Goal: Information Seeking & Learning: Understand process/instructions

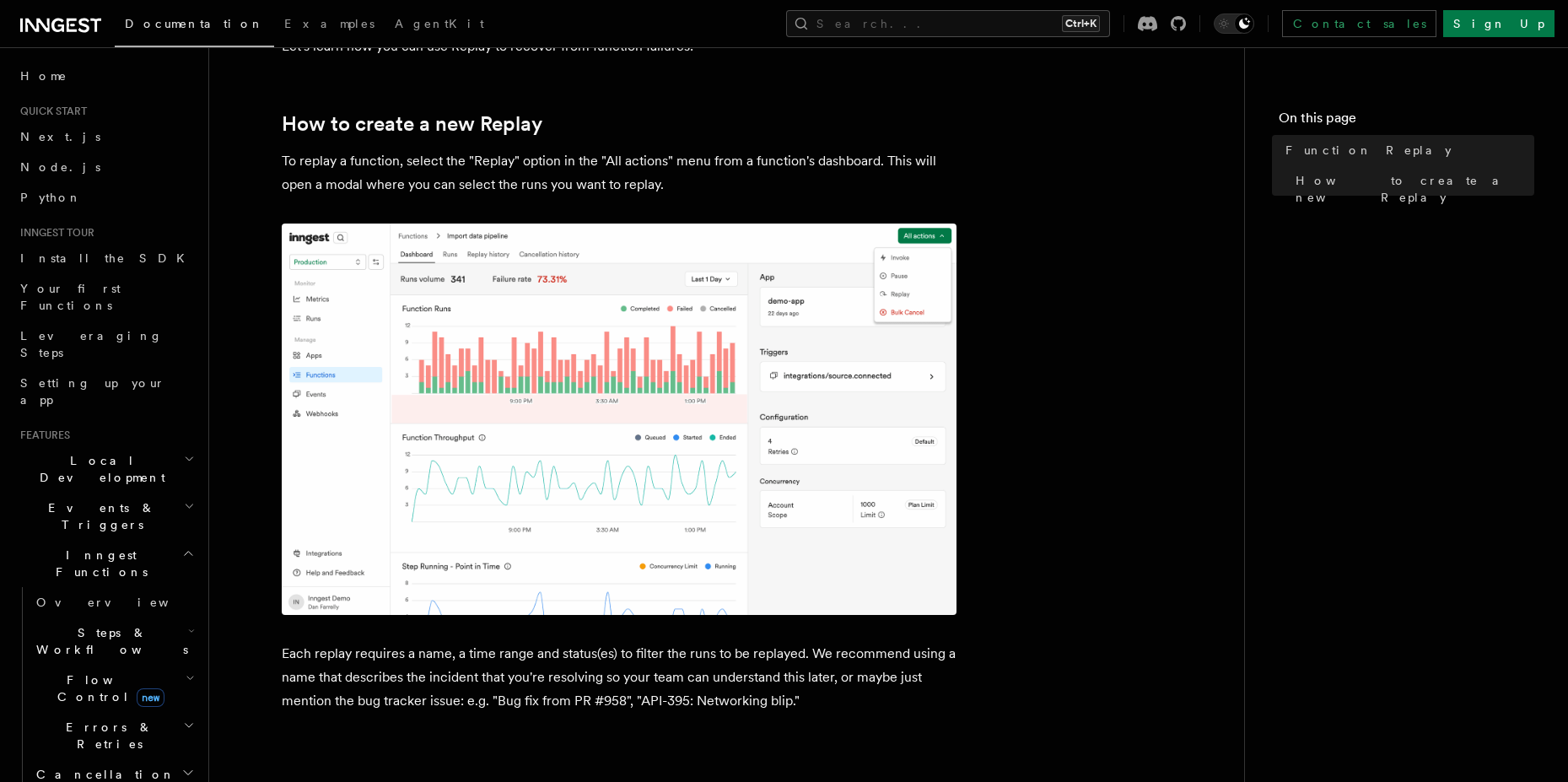
scroll to position [759, 0]
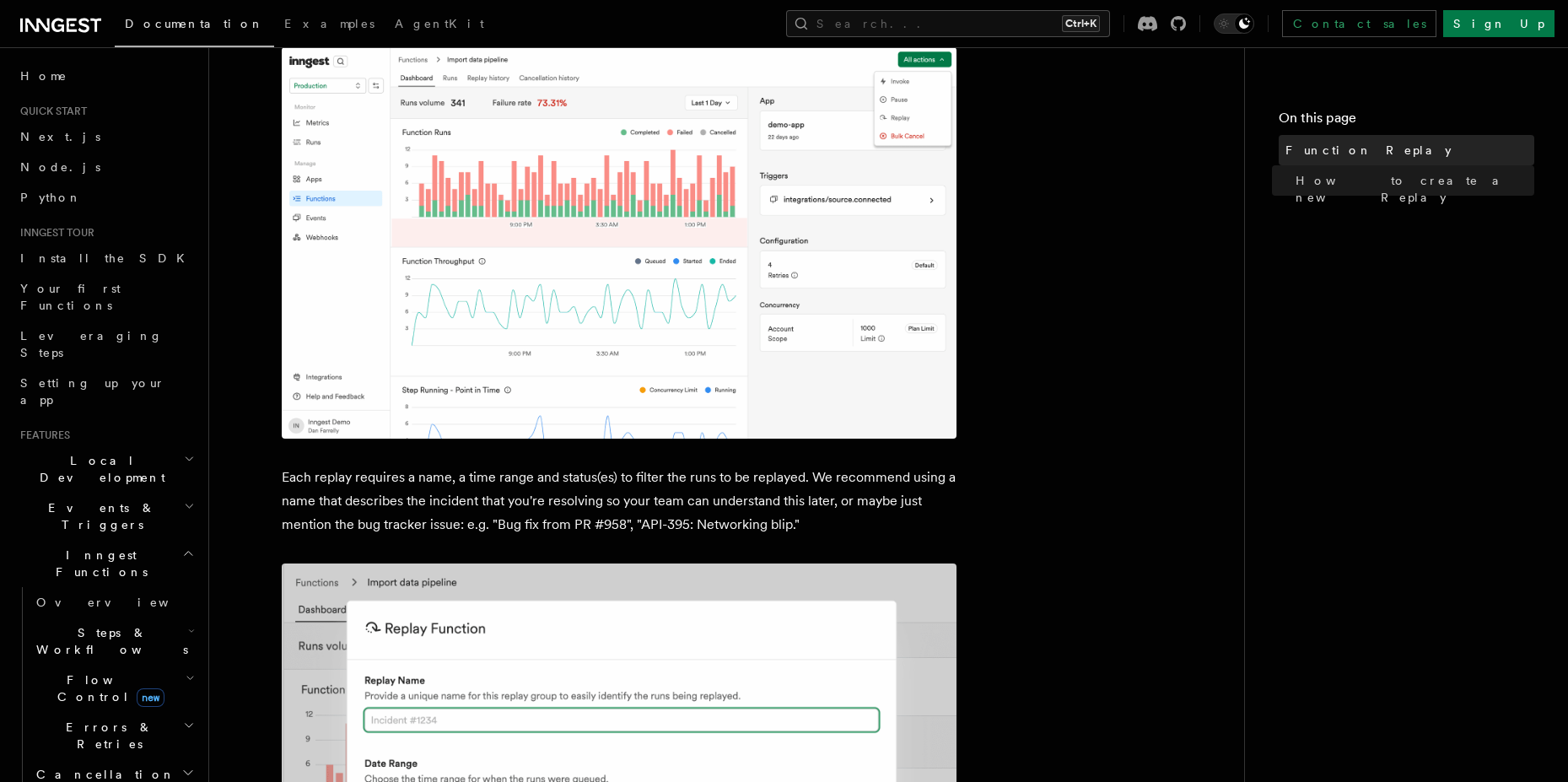
click at [1318, 161] on link "Function Replay" at bounding box center [1406, 150] width 256 height 31
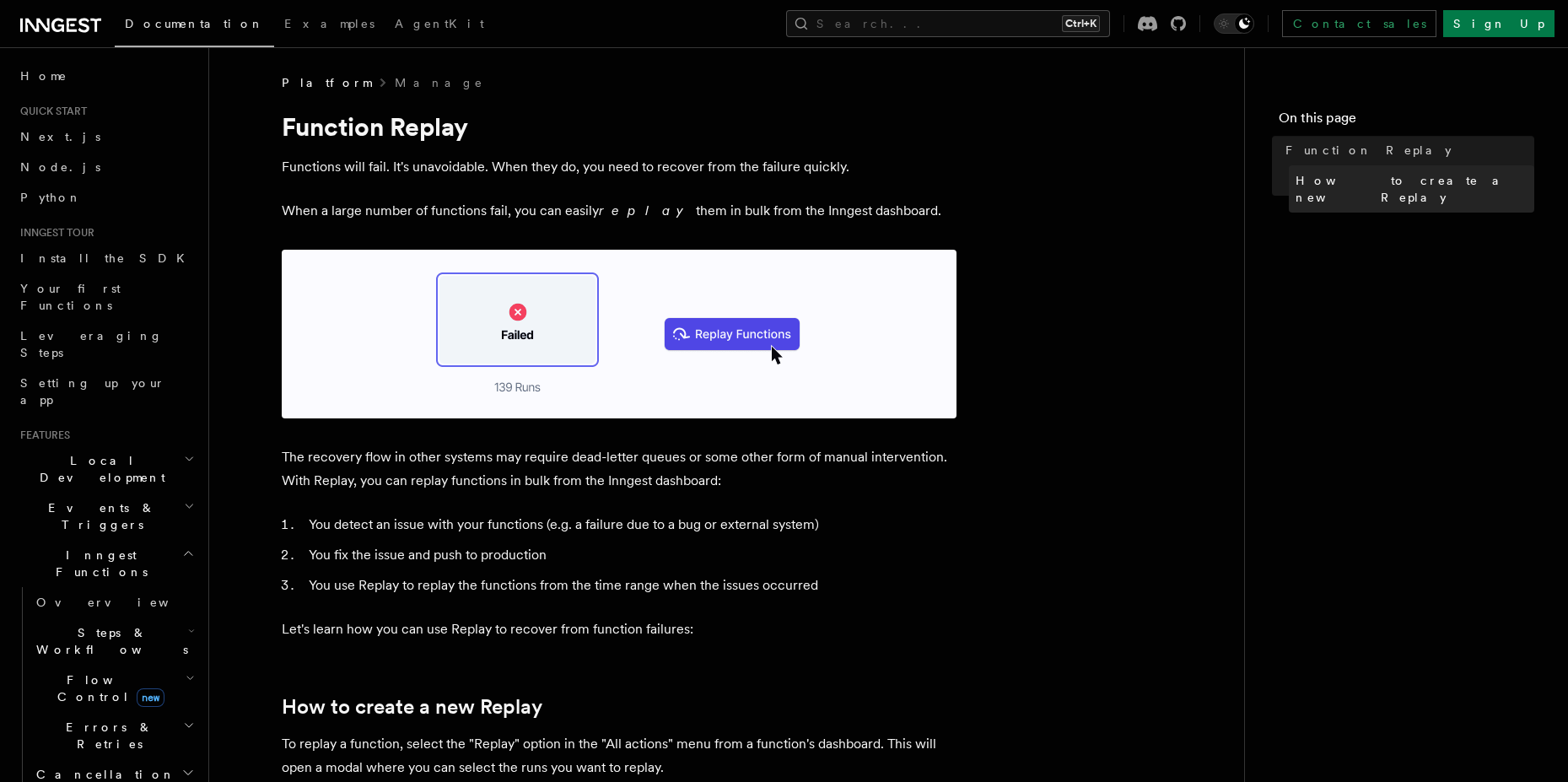
click at [1322, 170] on link "How to create a new Replay" at bounding box center [1411, 188] width 245 height 47
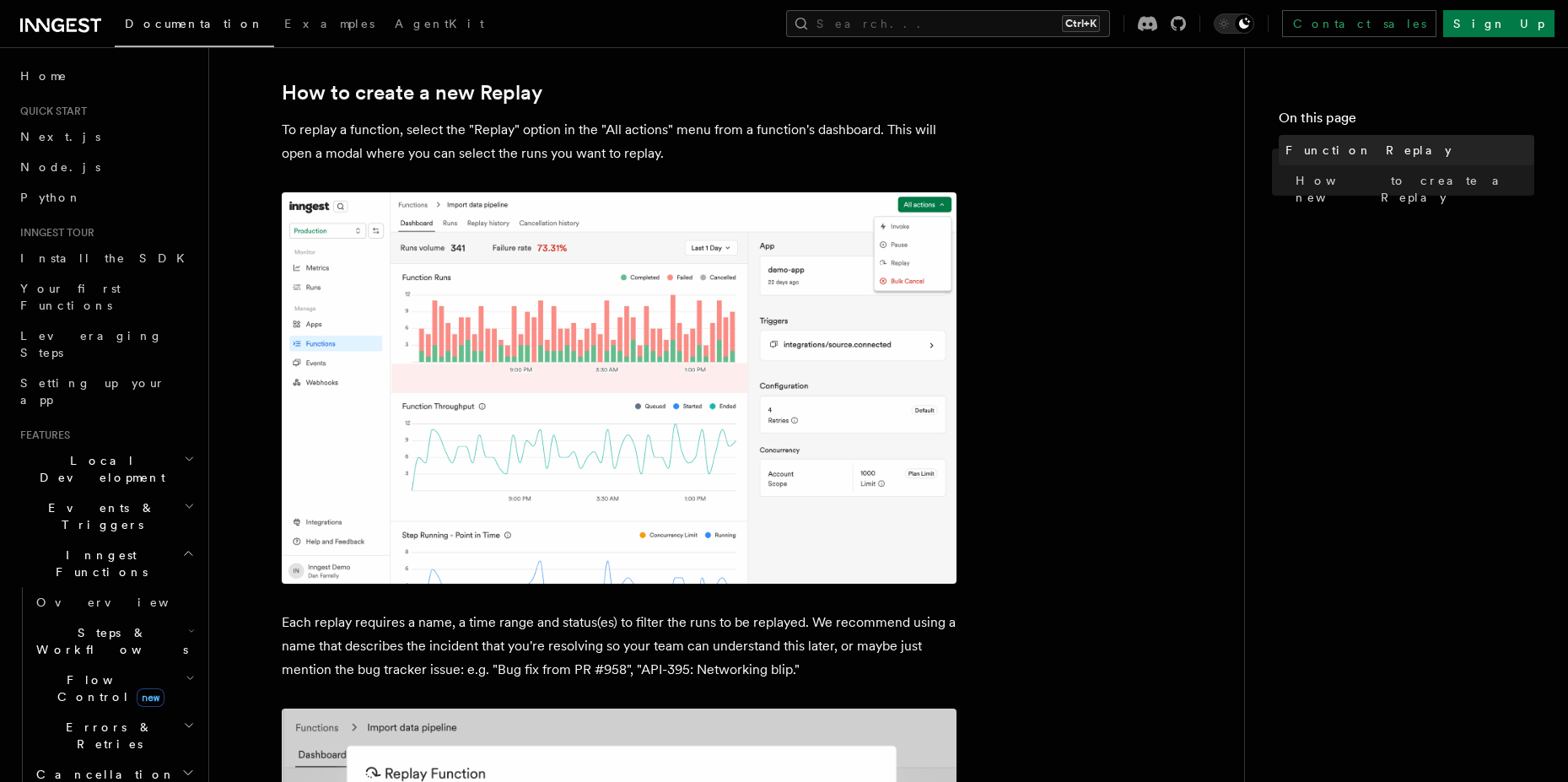
click at [1313, 147] on span "Function Replay" at bounding box center [1368, 150] width 166 height 17
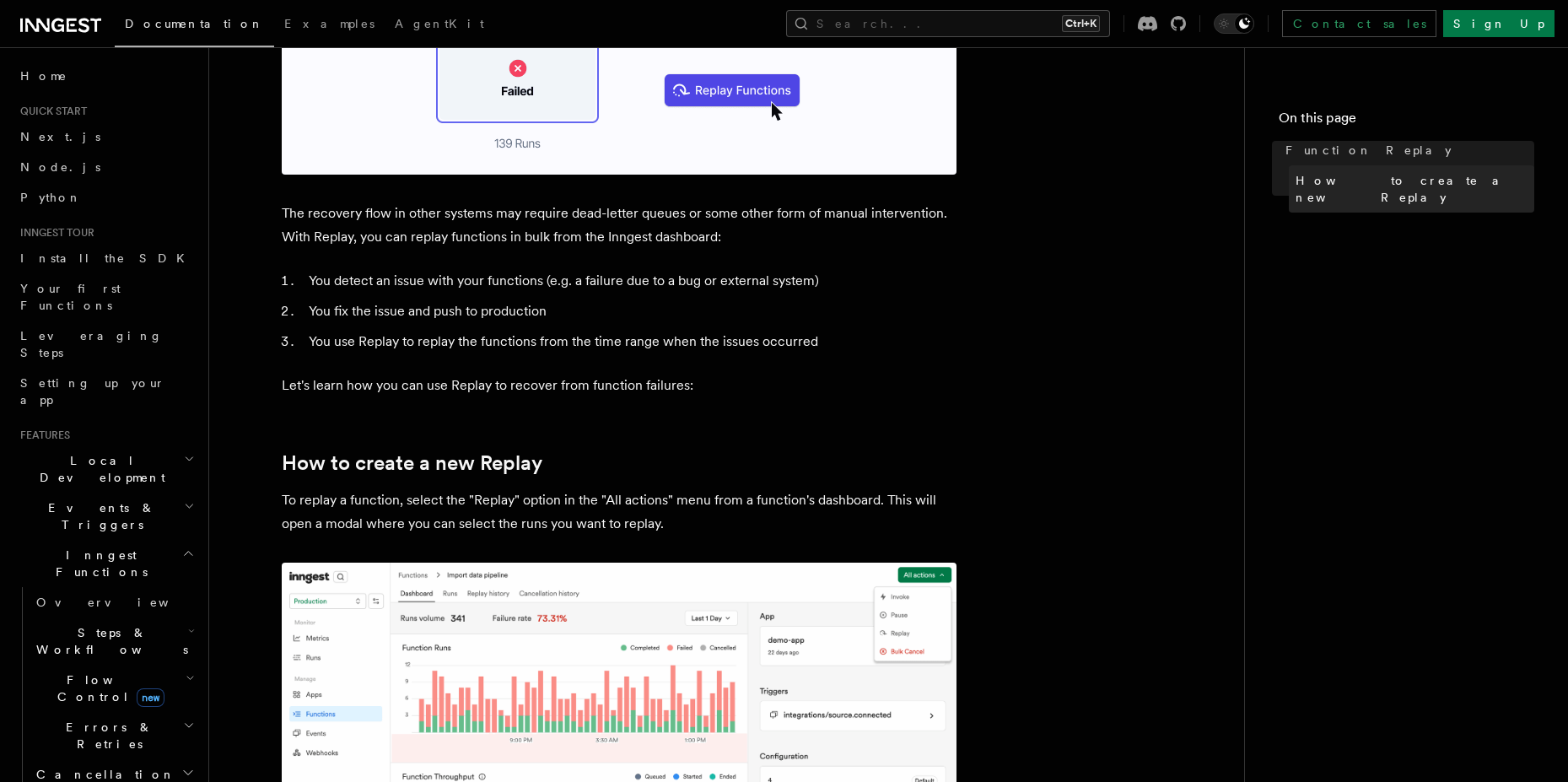
click at [1326, 191] on link "How to create a new Replay" at bounding box center [1411, 188] width 245 height 47
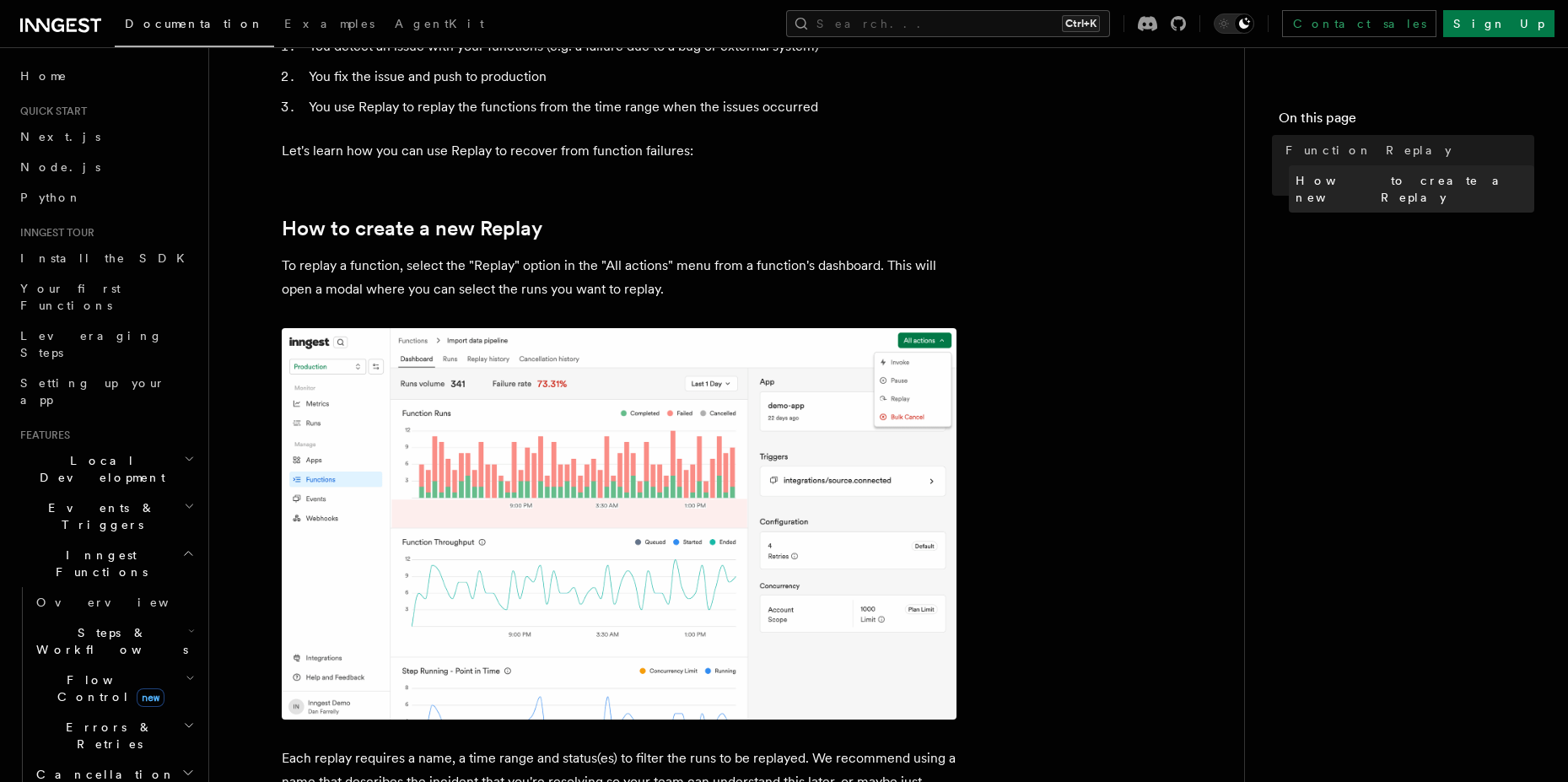
click at [1343, 170] on link "How to create a new Replay" at bounding box center [1411, 188] width 245 height 47
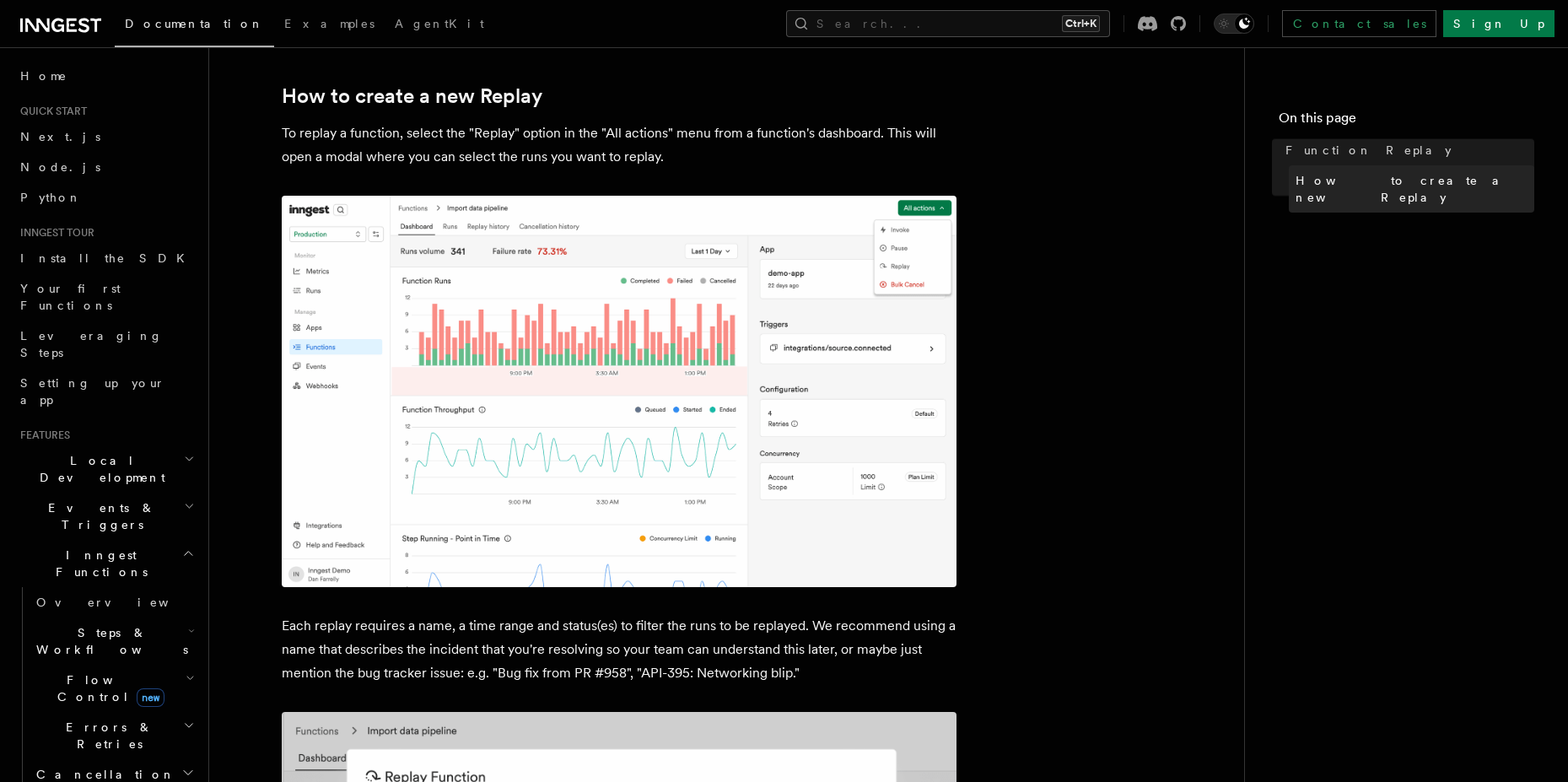
drag, startPoint x: 1341, startPoint y: 157, endPoint x: 1334, endPoint y: 181, distance: 25.0
click at [1340, 156] on span "Function Replay" at bounding box center [1368, 150] width 166 height 17
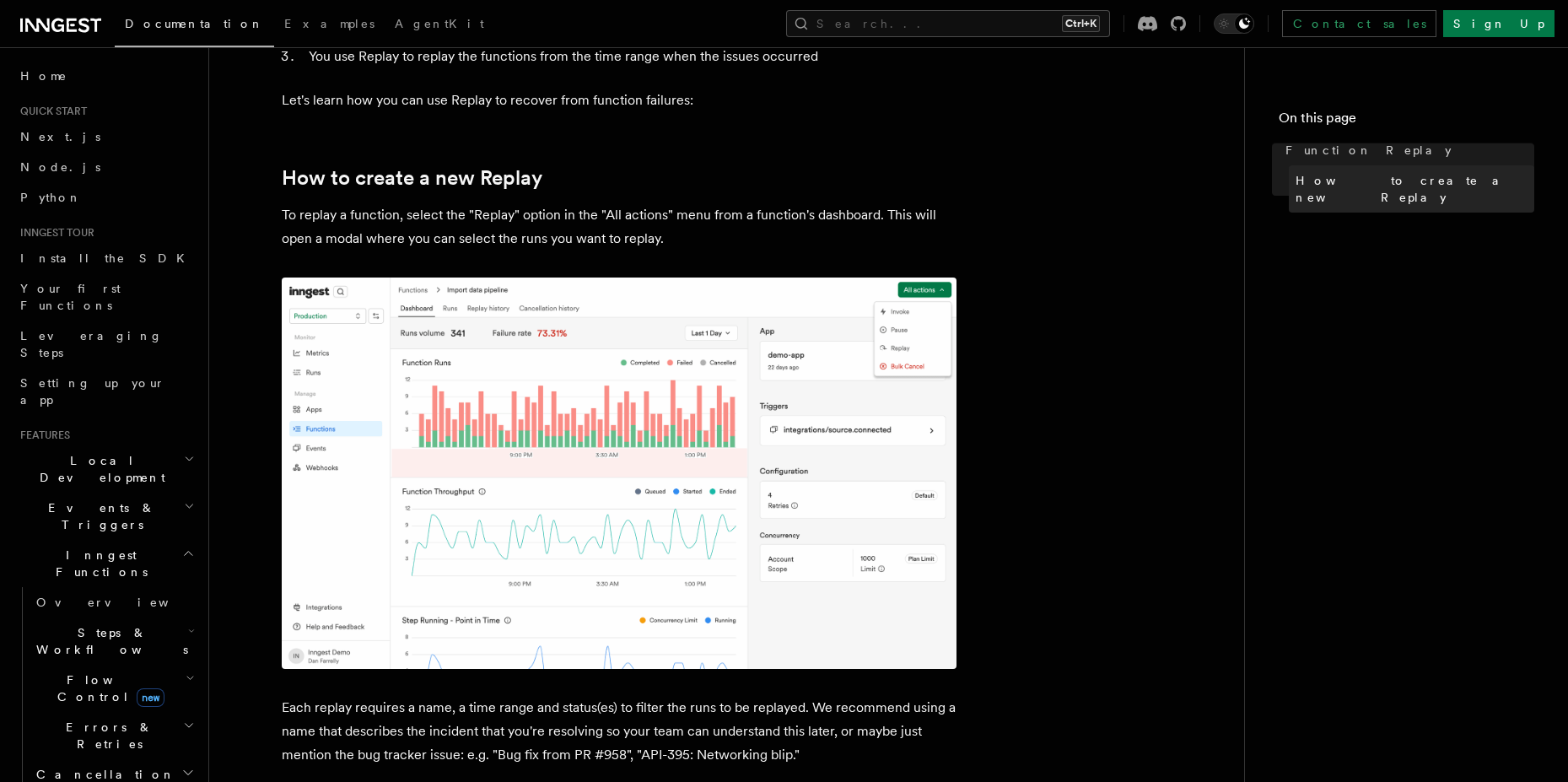
click at [1334, 181] on span "How to create a new Replay" at bounding box center [1415, 189] width 238 height 34
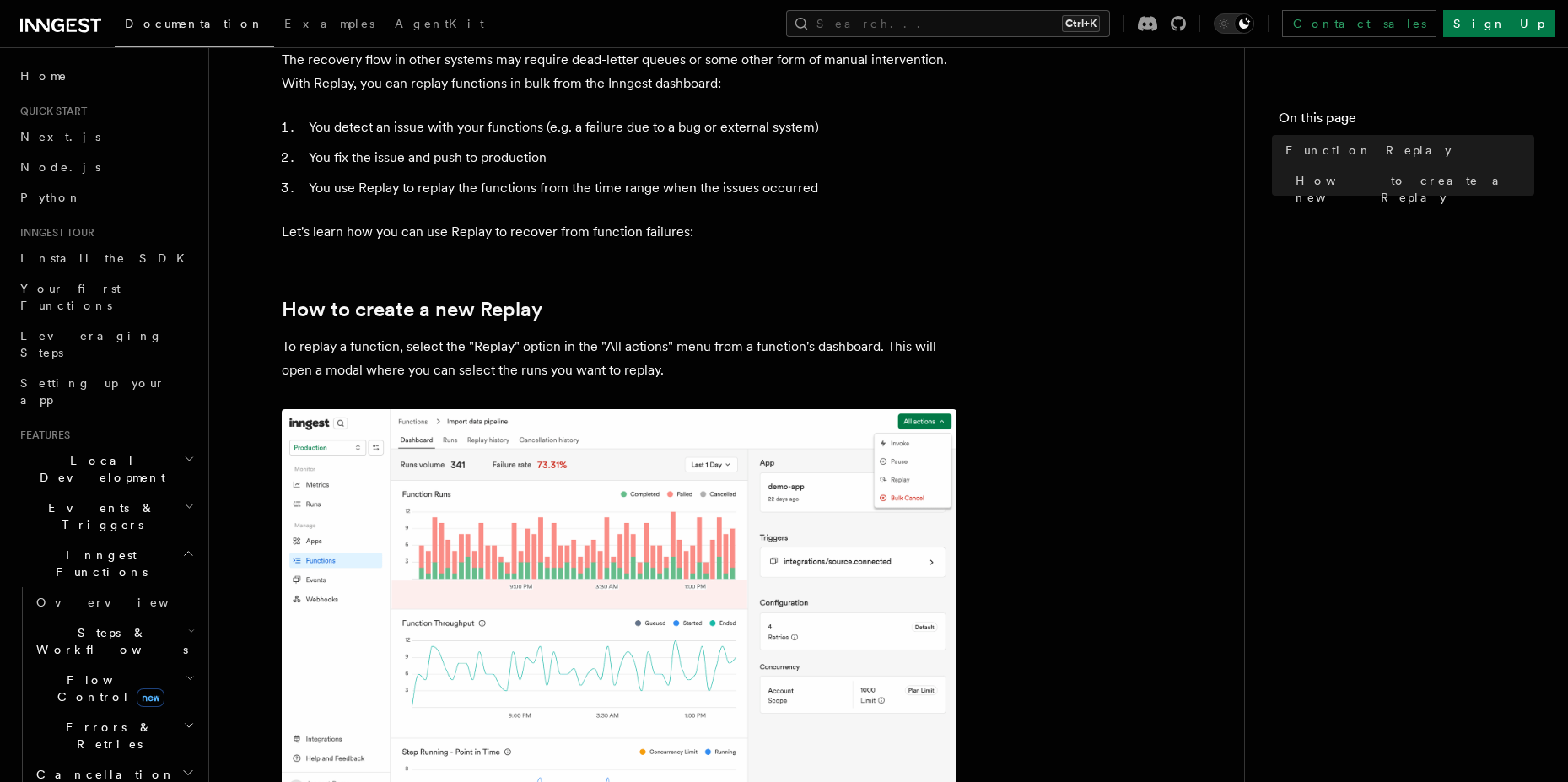
scroll to position [614, 0]
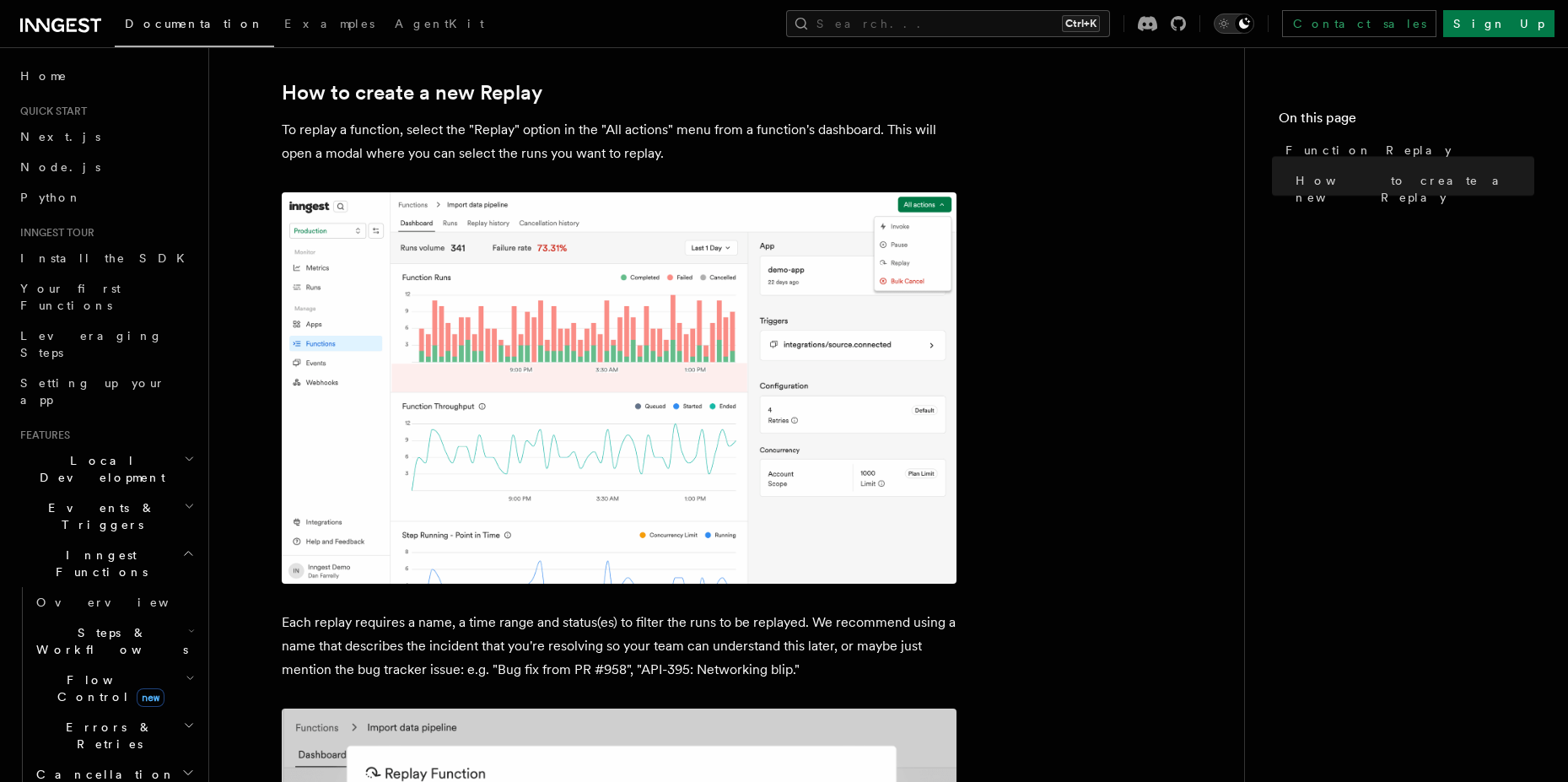
click at [1250, 22] on icon "Toggle dark mode" at bounding box center [1244, 23] width 11 height 11
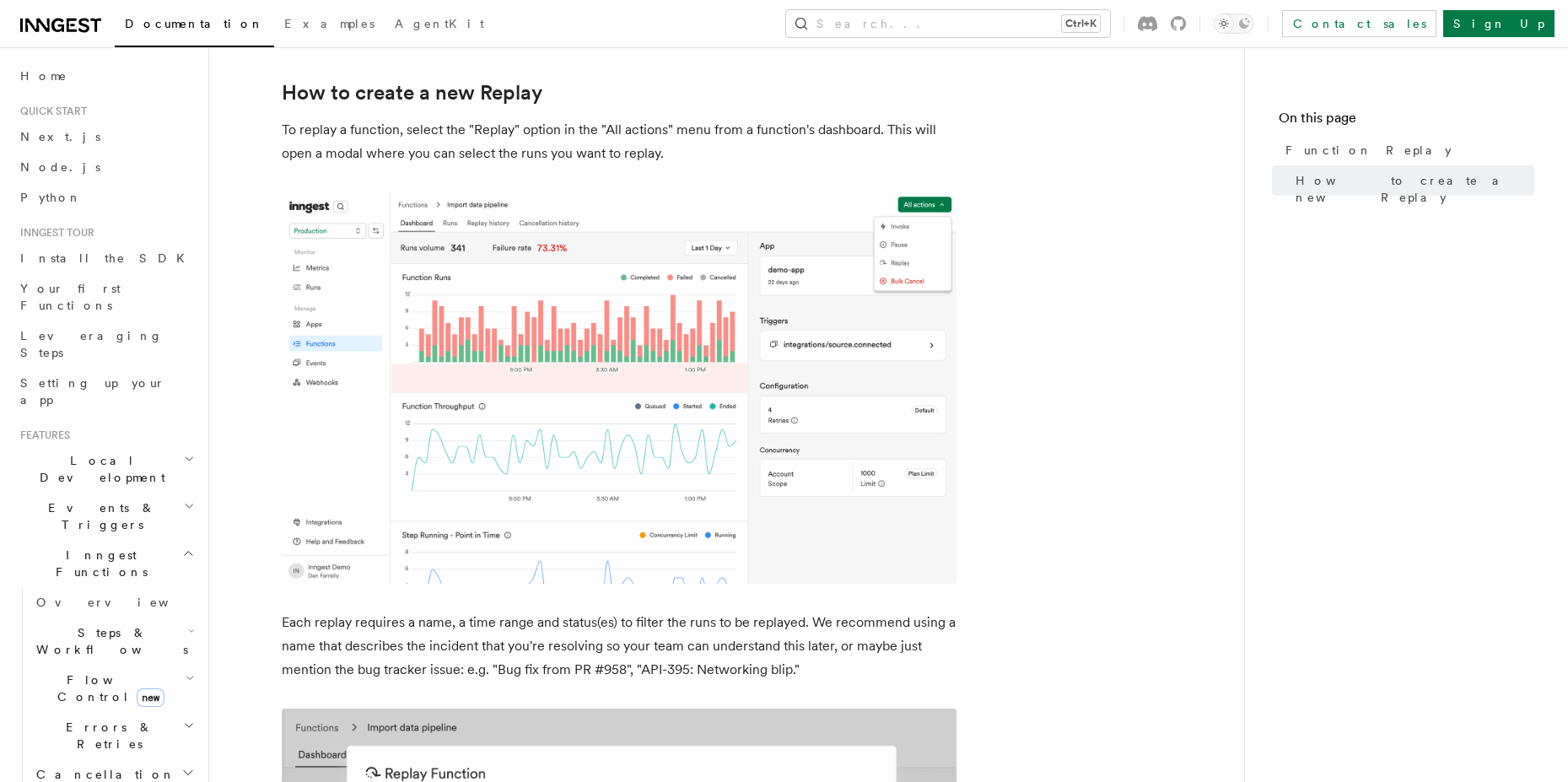
click at [1350, 10] on div "Contact sales Sign Up" at bounding box center [1339, 24] width 431 height 27
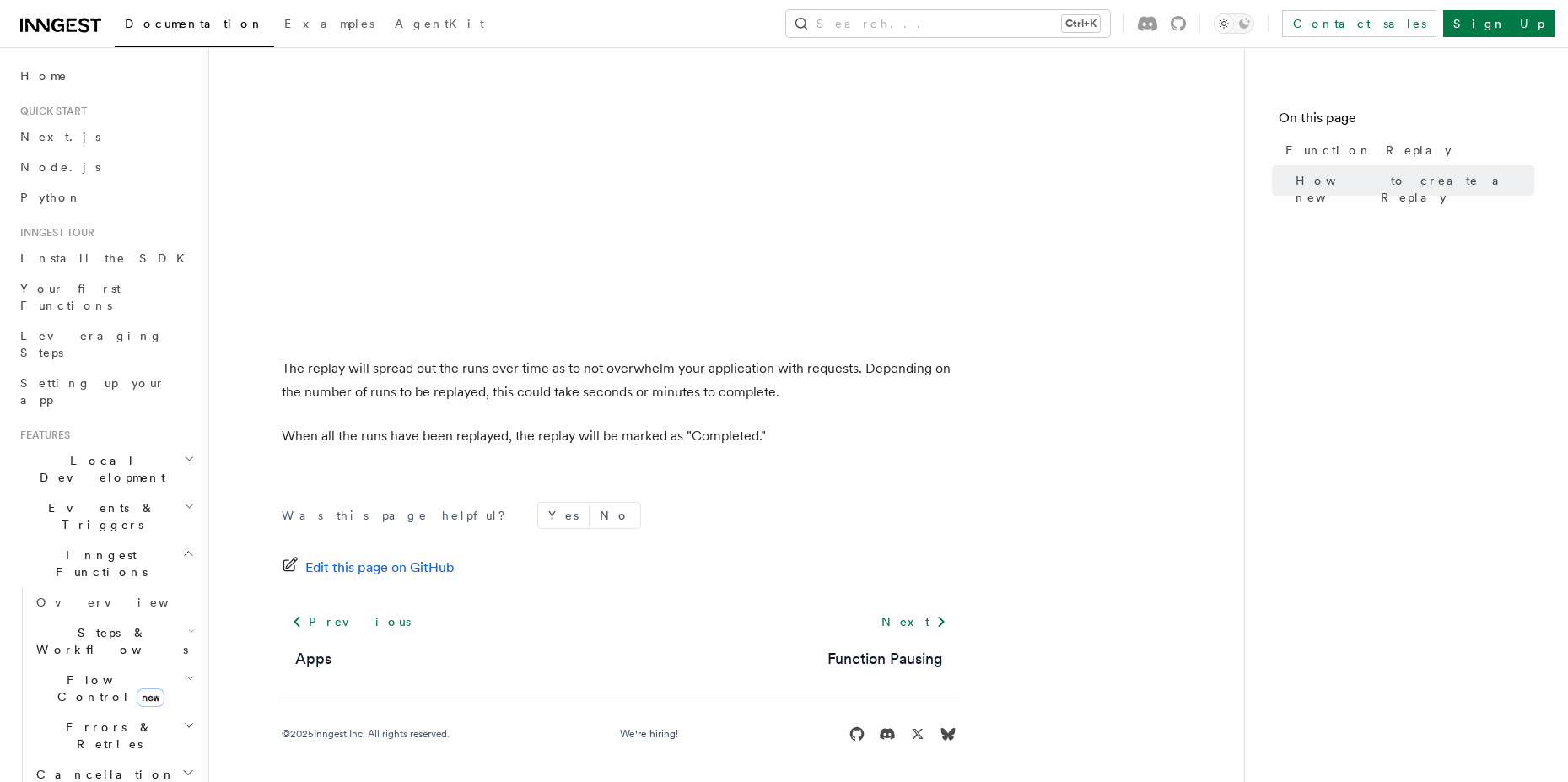
scroll to position [2791, 0]
click at [1, 181] on header "Search... Documentation Examples AgentKit Home Quick start Next.js Node.js Pyth…" at bounding box center [105, 414] width 210 height 735
click at [1338, 582] on nav "On this page Function Replay How to create a new Replay" at bounding box center [1406, 414] width 324 height 735
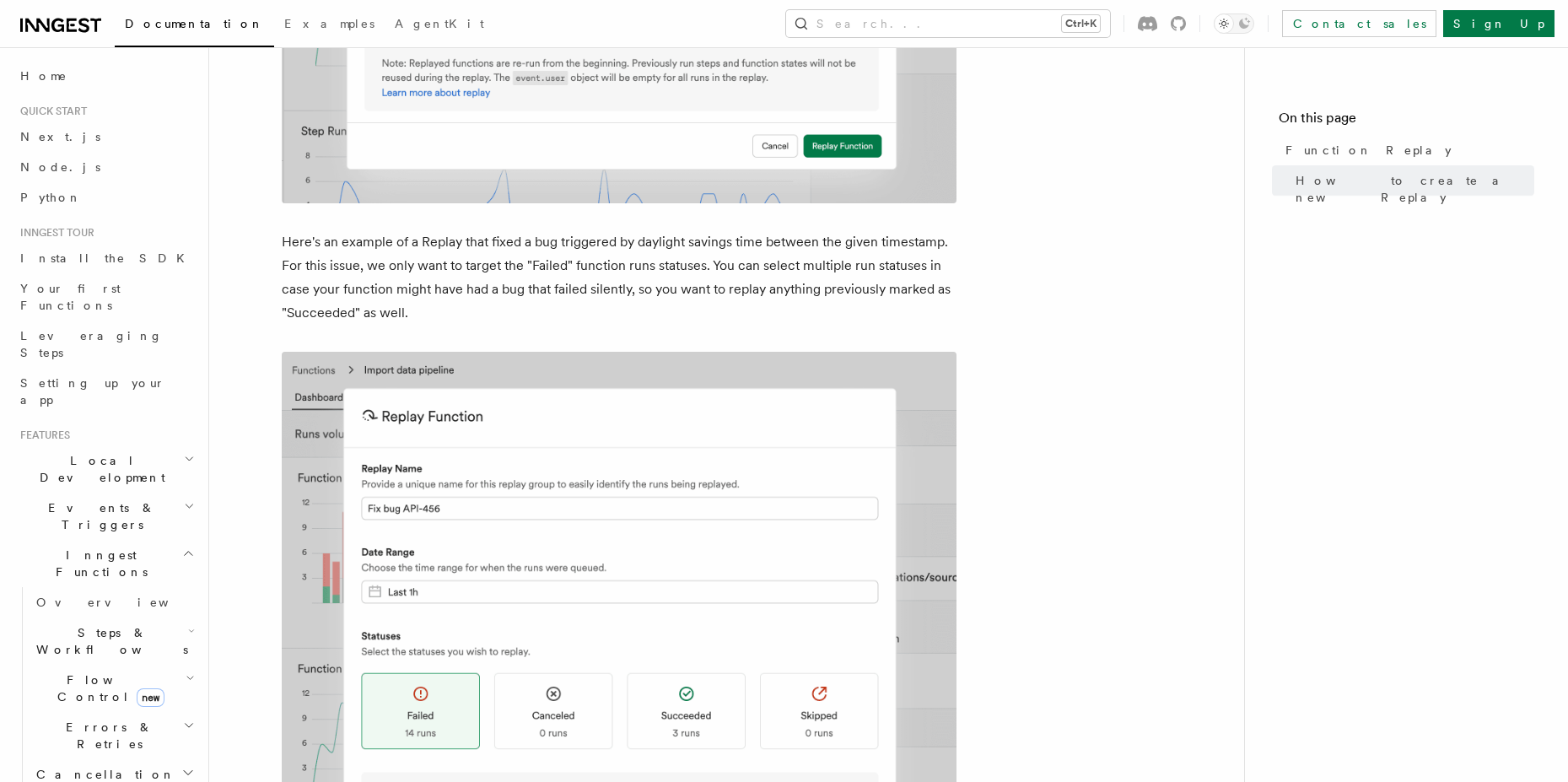
scroll to position [1424, 0]
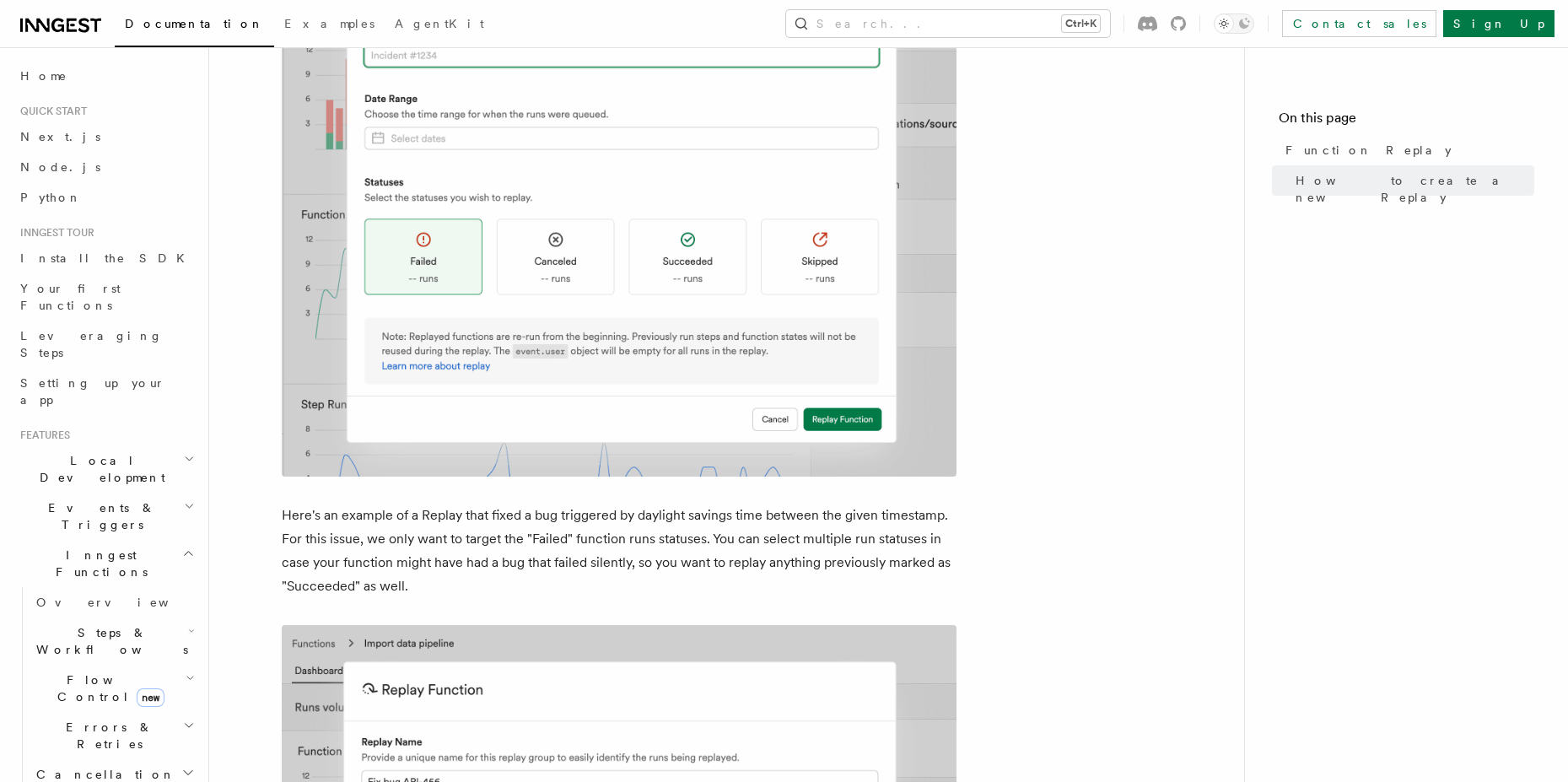
click at [419, 246] on img at bounding box center [619, 187] width 675 height 578
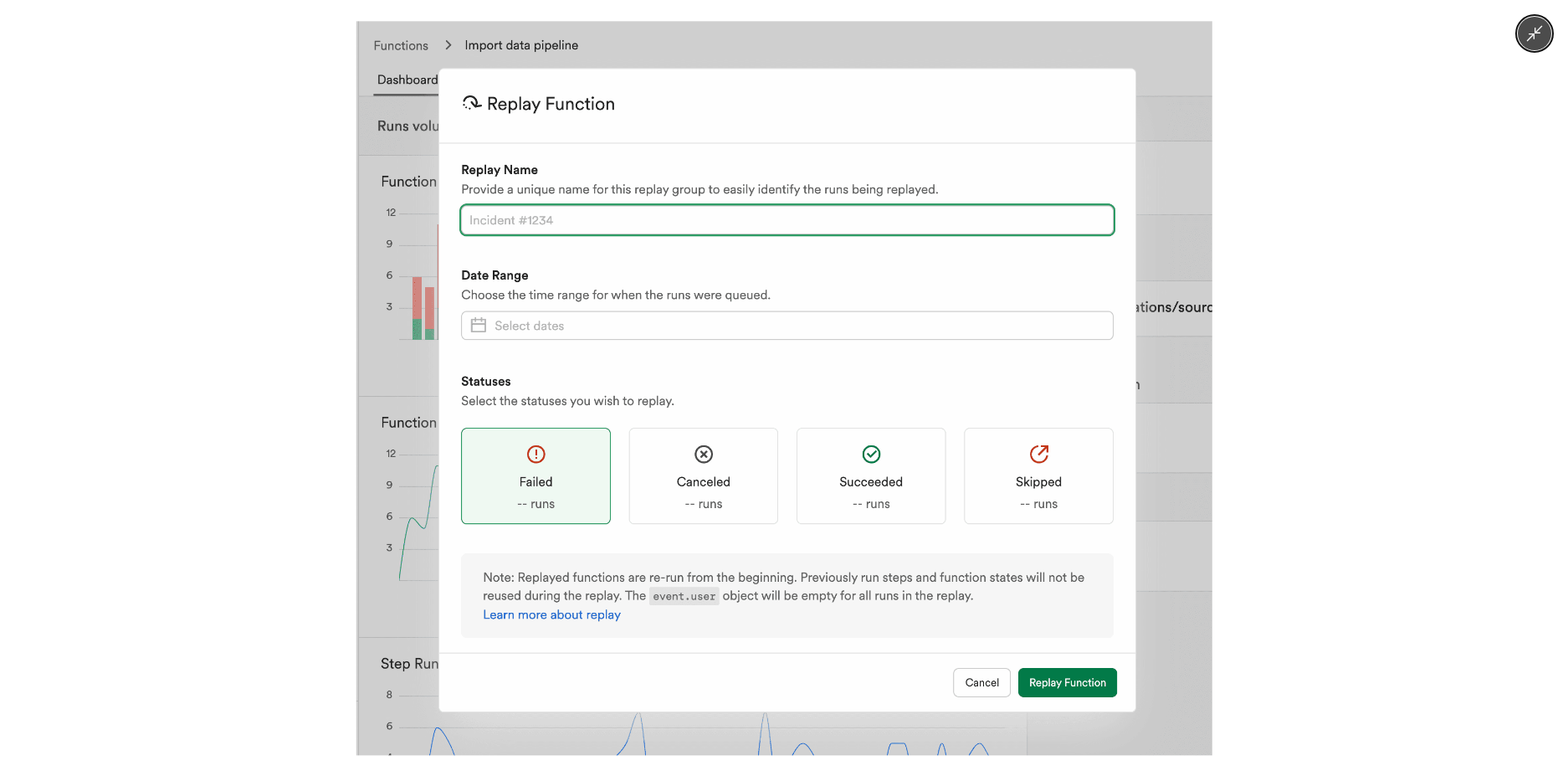
click at [288, 292] on div at bounding box center [784, 388] width 1568 height 776
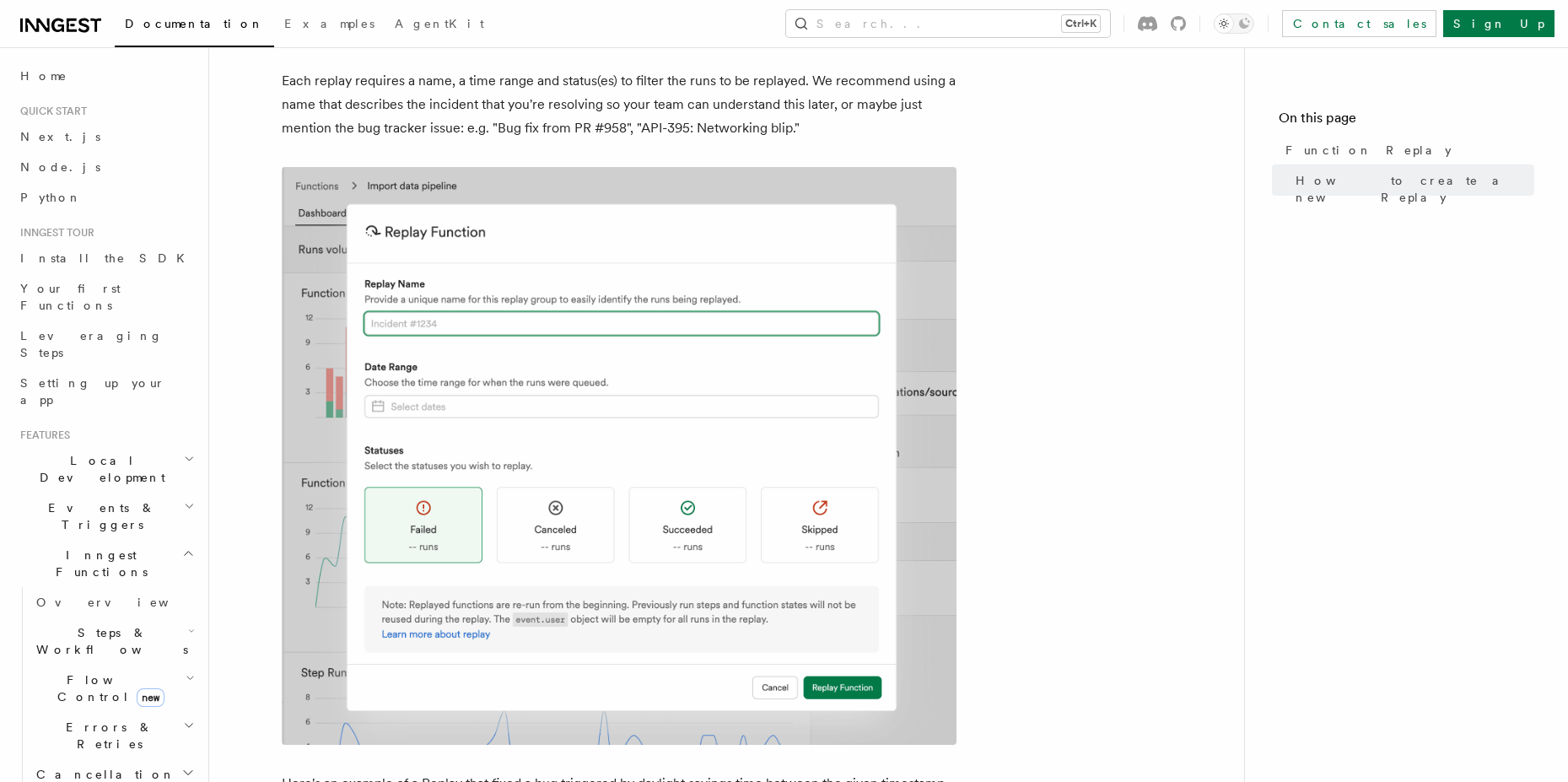
scroll to position [513, 0]
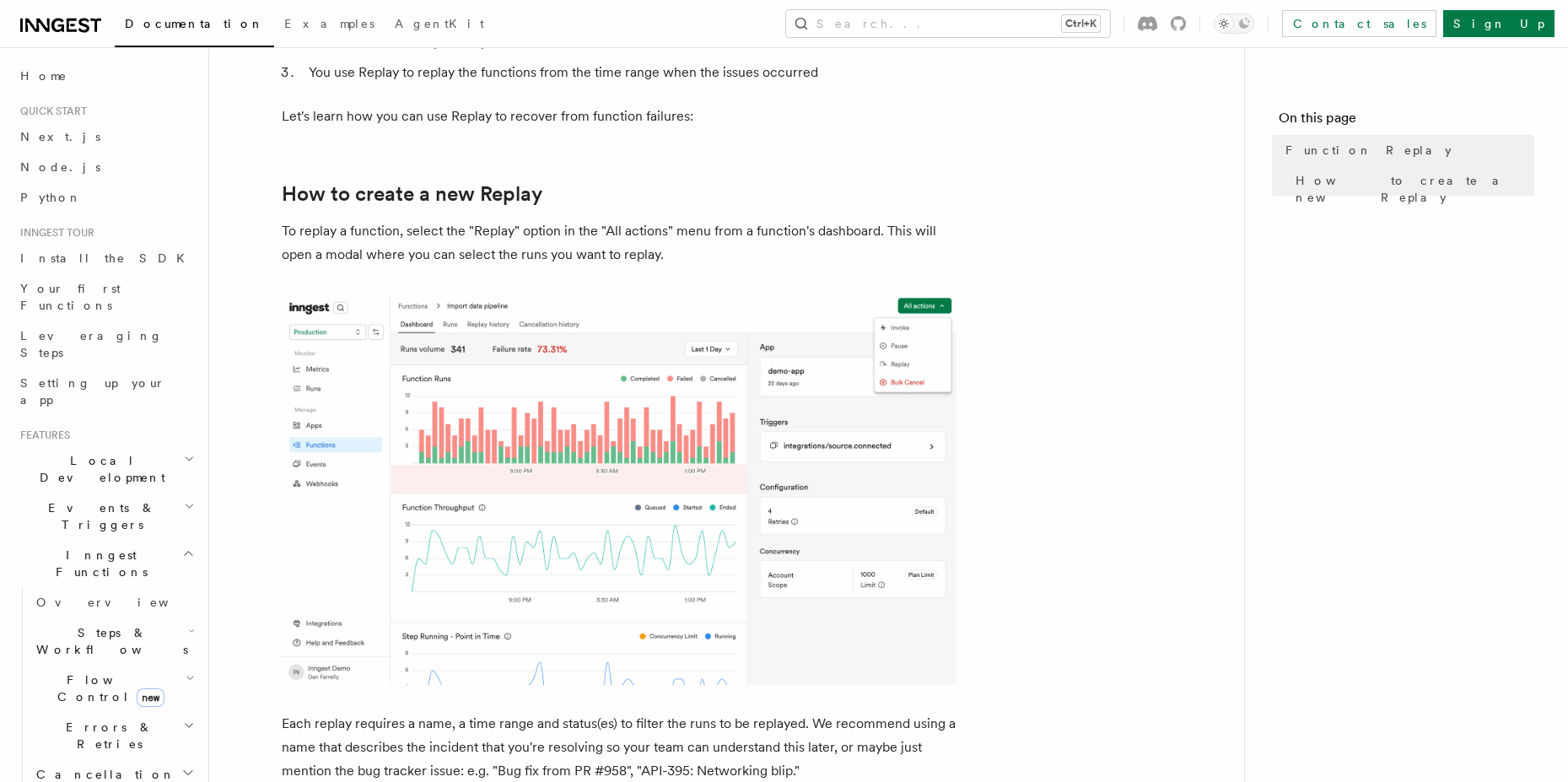
click at [524, 388] on img at bounding box center [619, 489] width 675 height 391
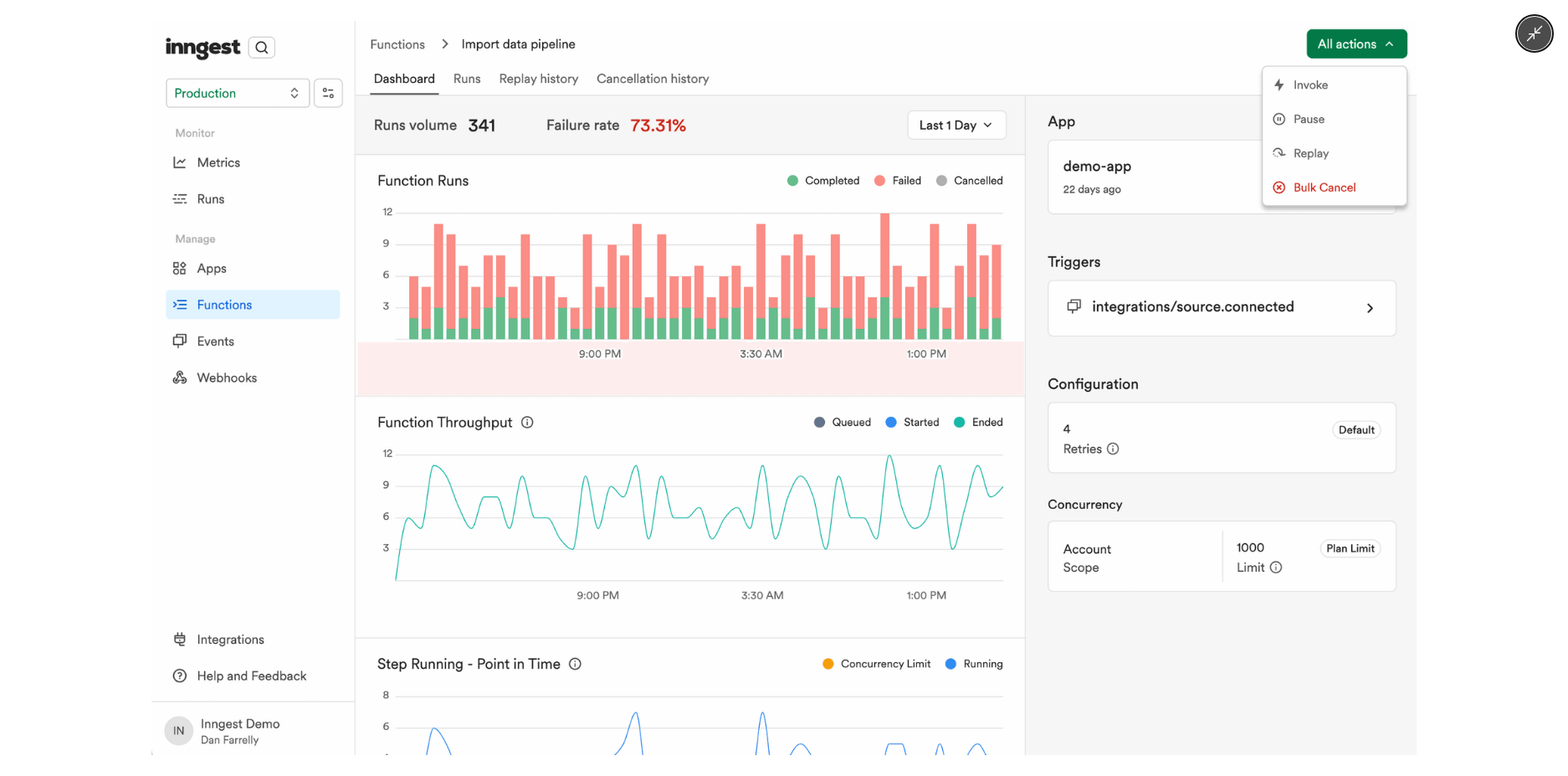
click at [294, 368] on img at bounding box center [784, 388] width 1266 height 734
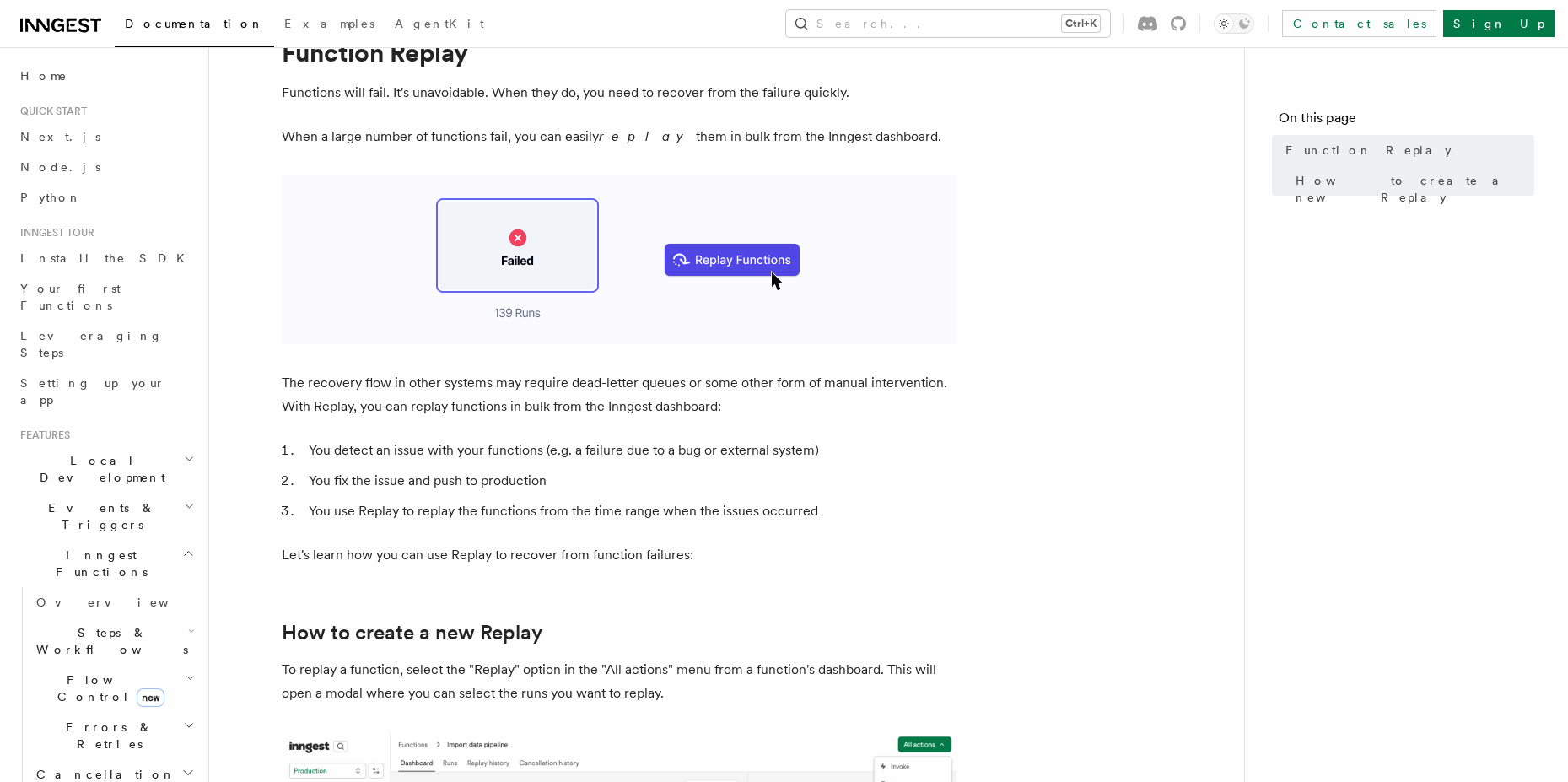
scroll to position [0, 0]
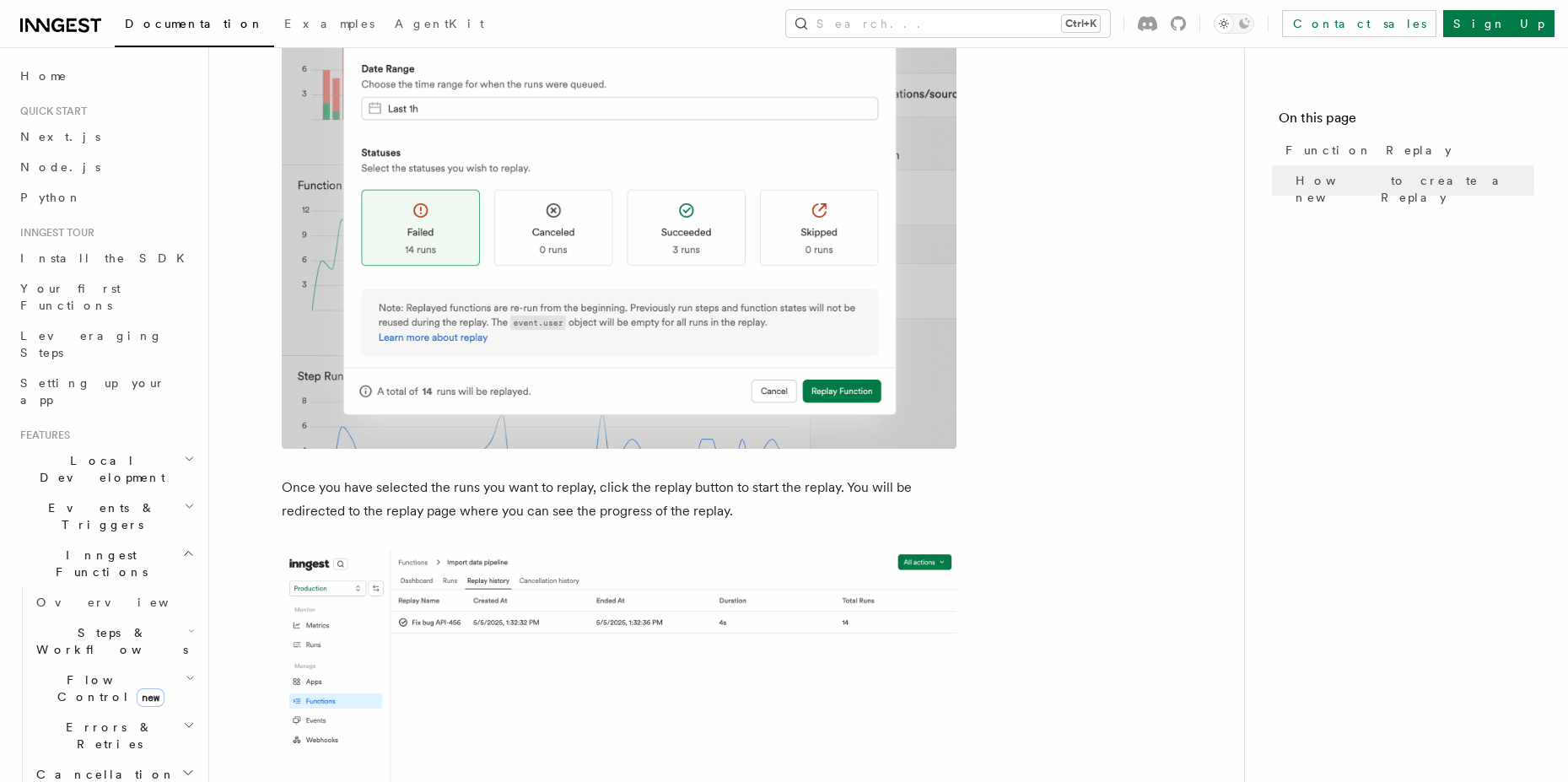
scroll to position [2733, 0]
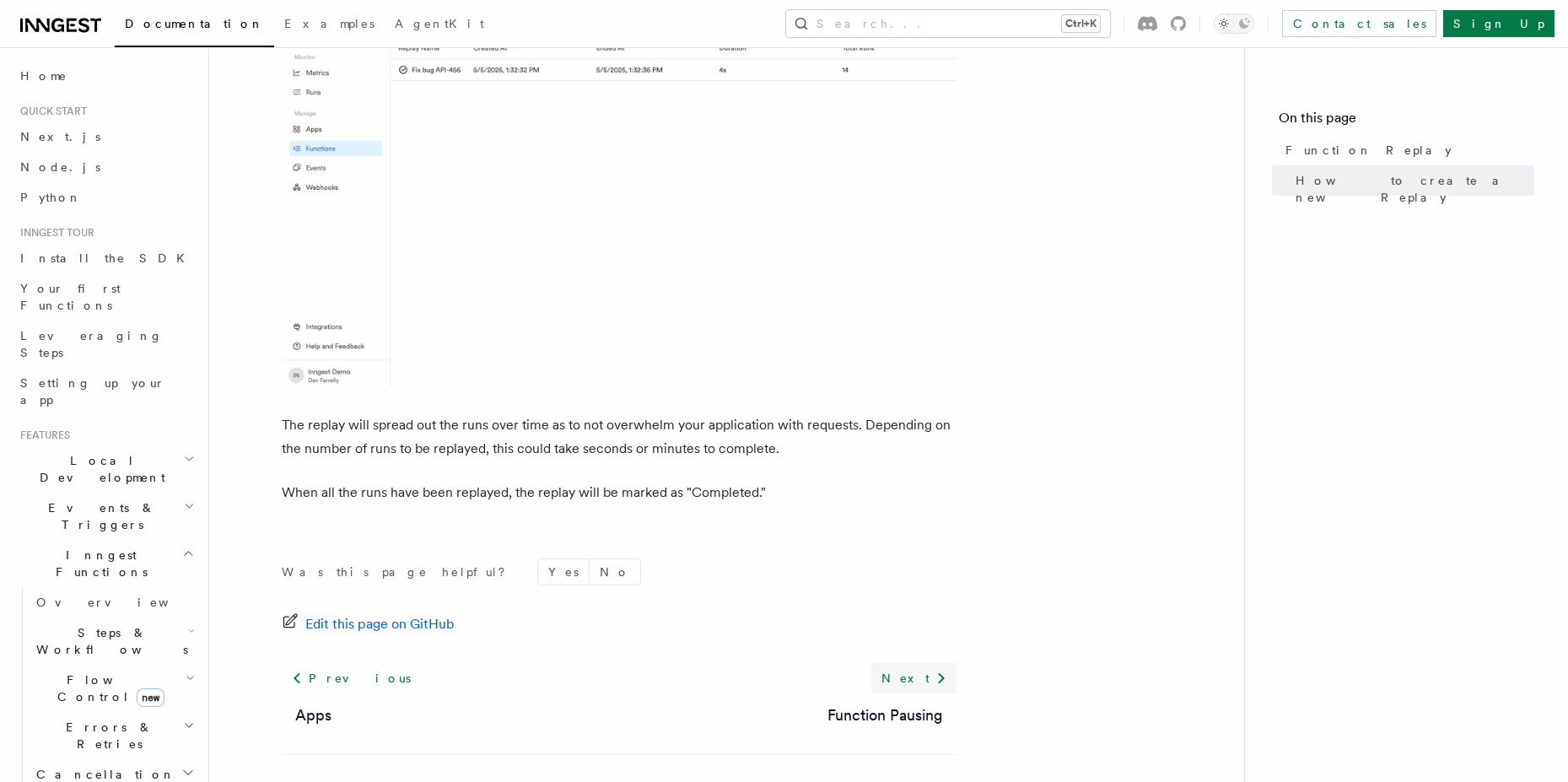
click at [945, 670] on icon at bounding box center [941, 678] width 20 height 20
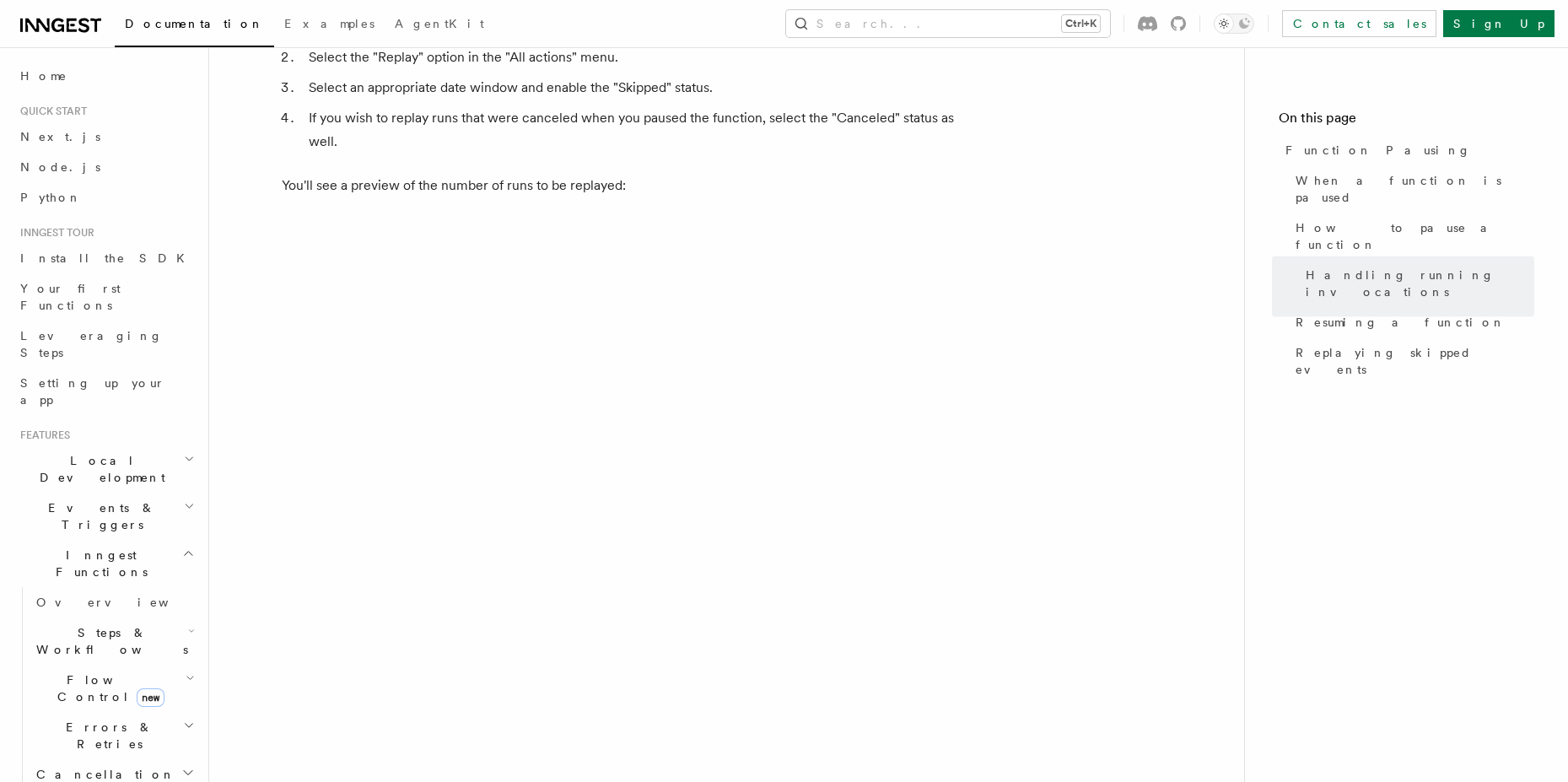
scroll to position [3005, 0]
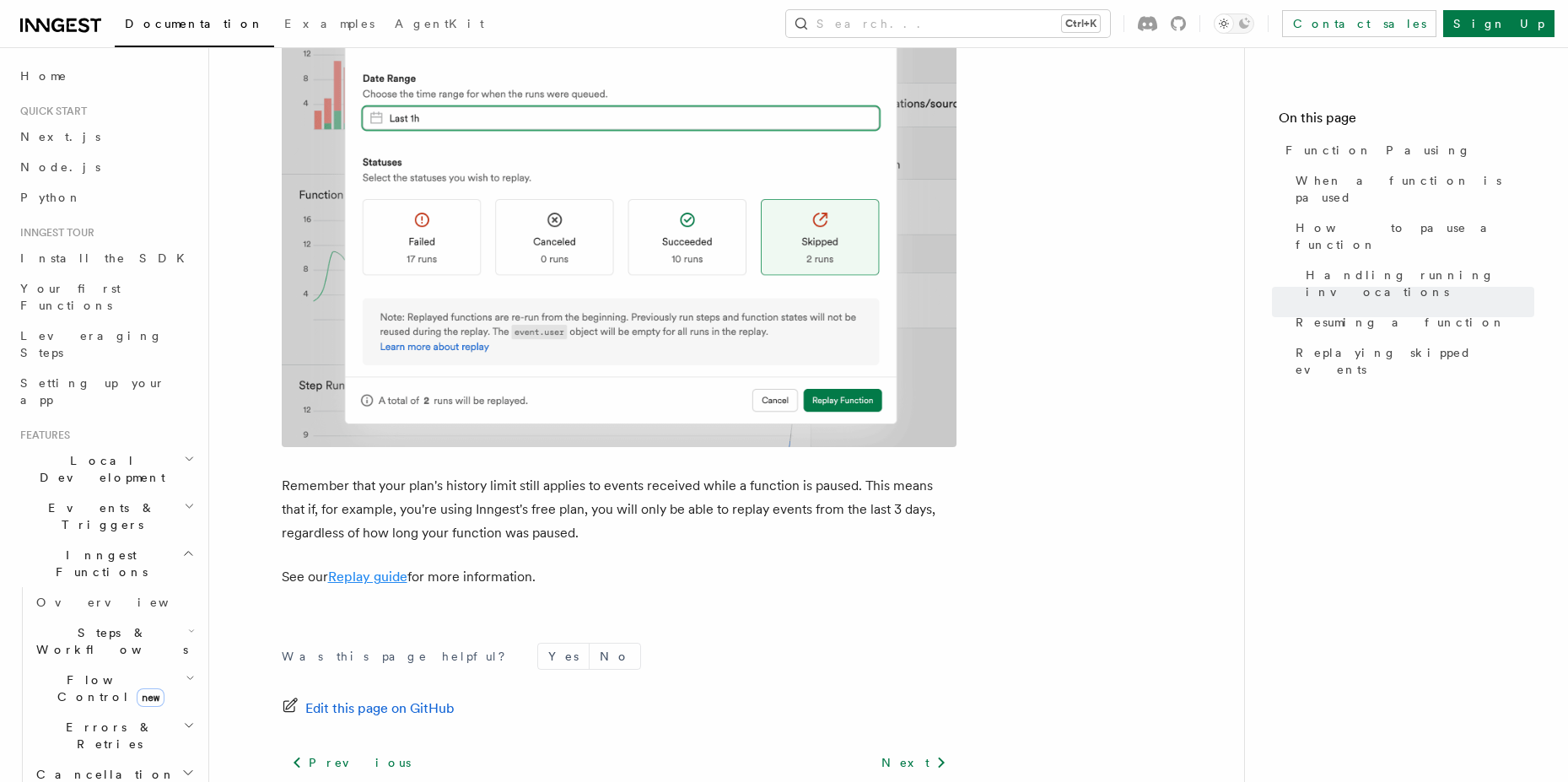
click at [342, 568] on link "Replay guide" at bounding box center [367, 576] width 79 height 16
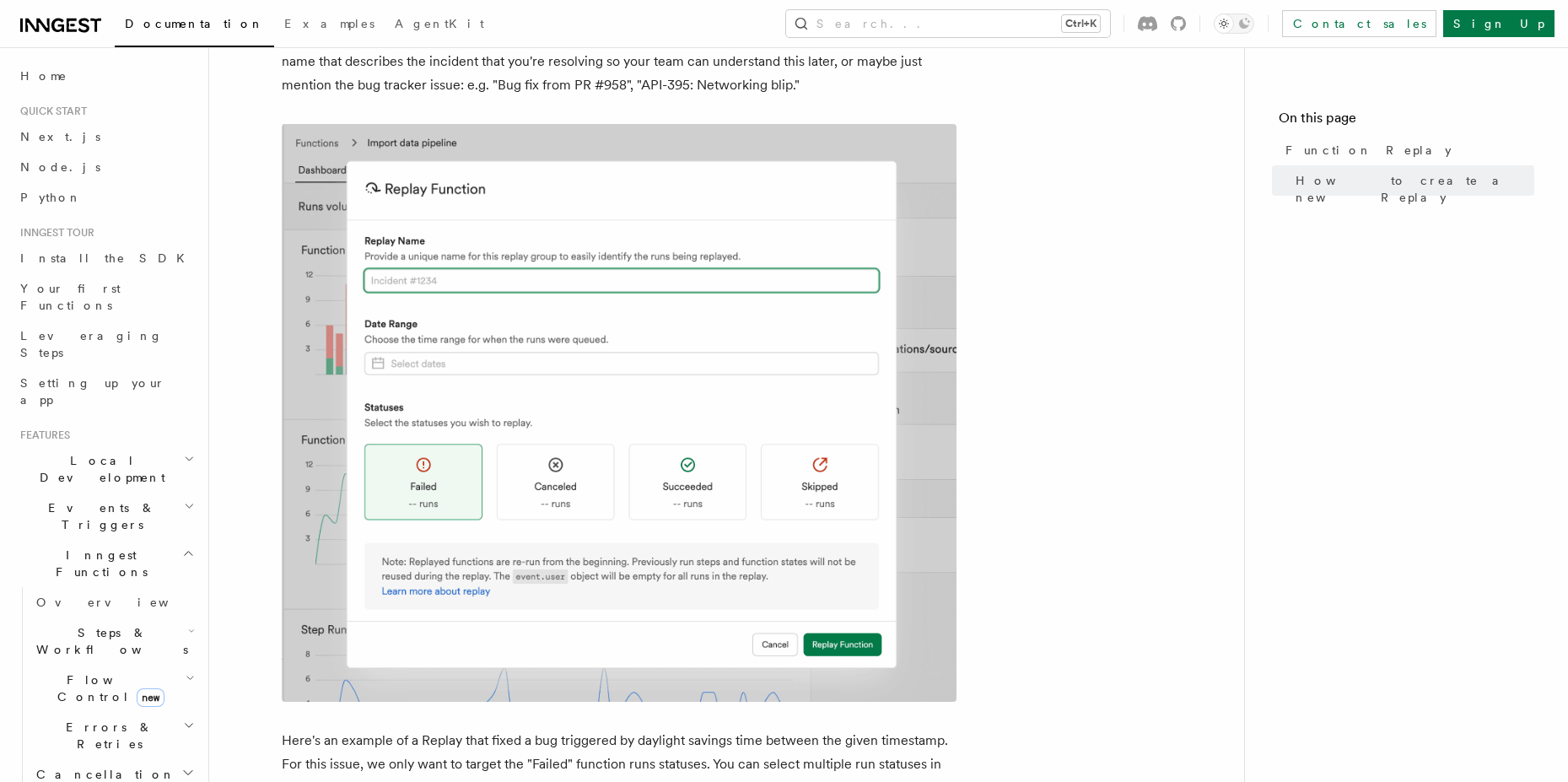
scroll to position [817, 0]
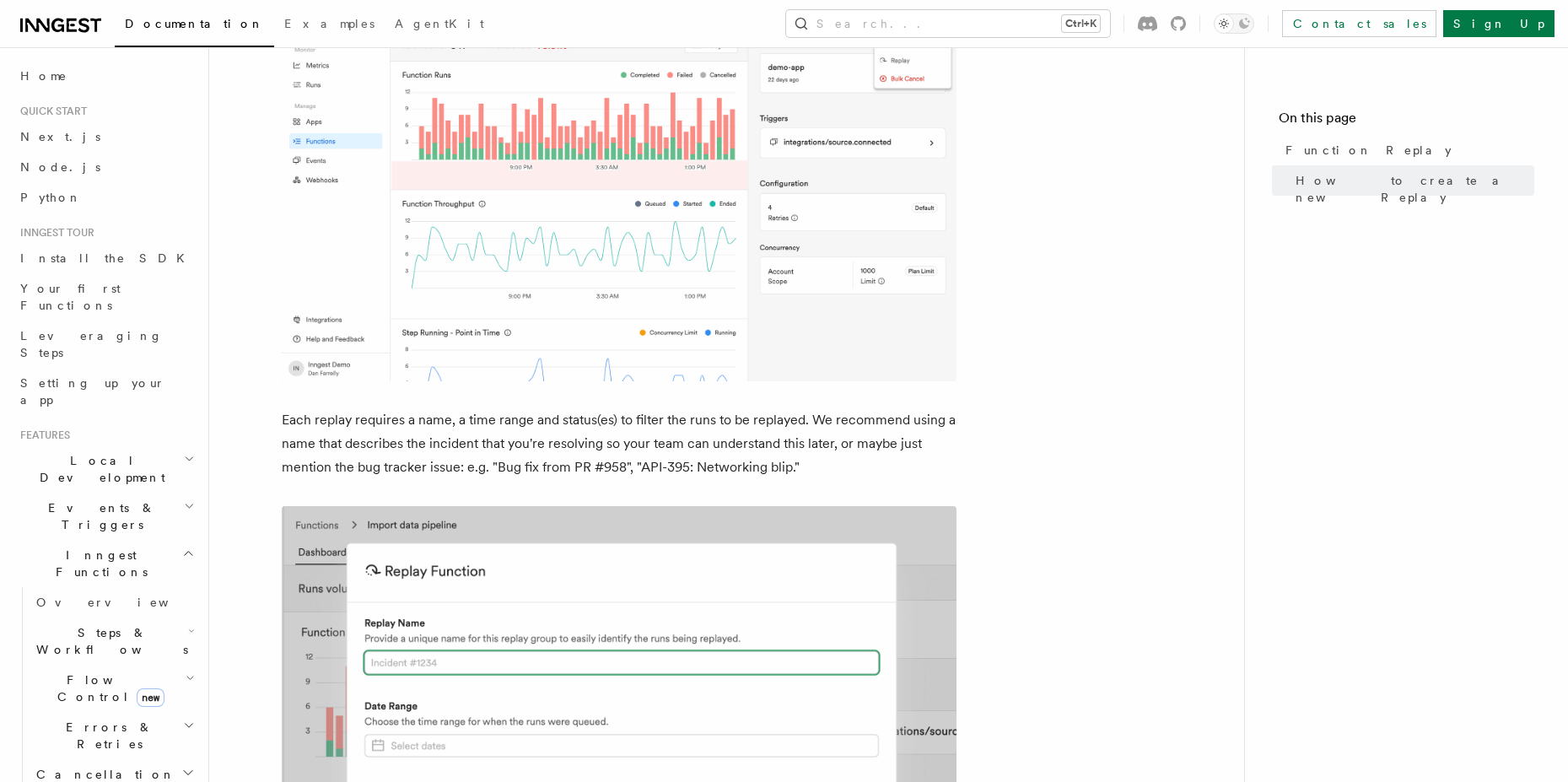
click at [1288, 345] on nav "On this page Function Replay How to create a new Replay" at bounding box center [1406, 414] width 324 height 735
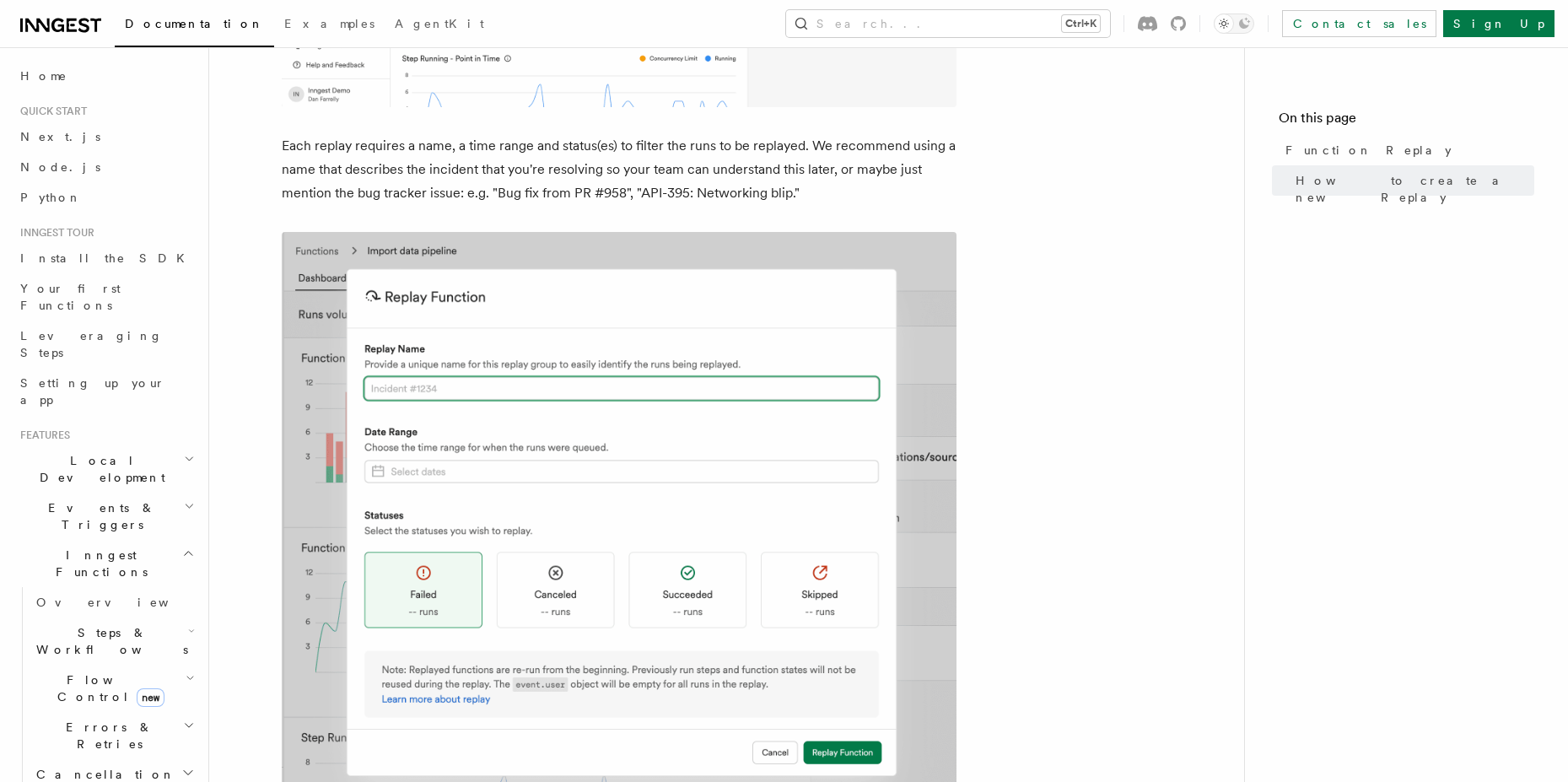
scroll to position [969, 0]
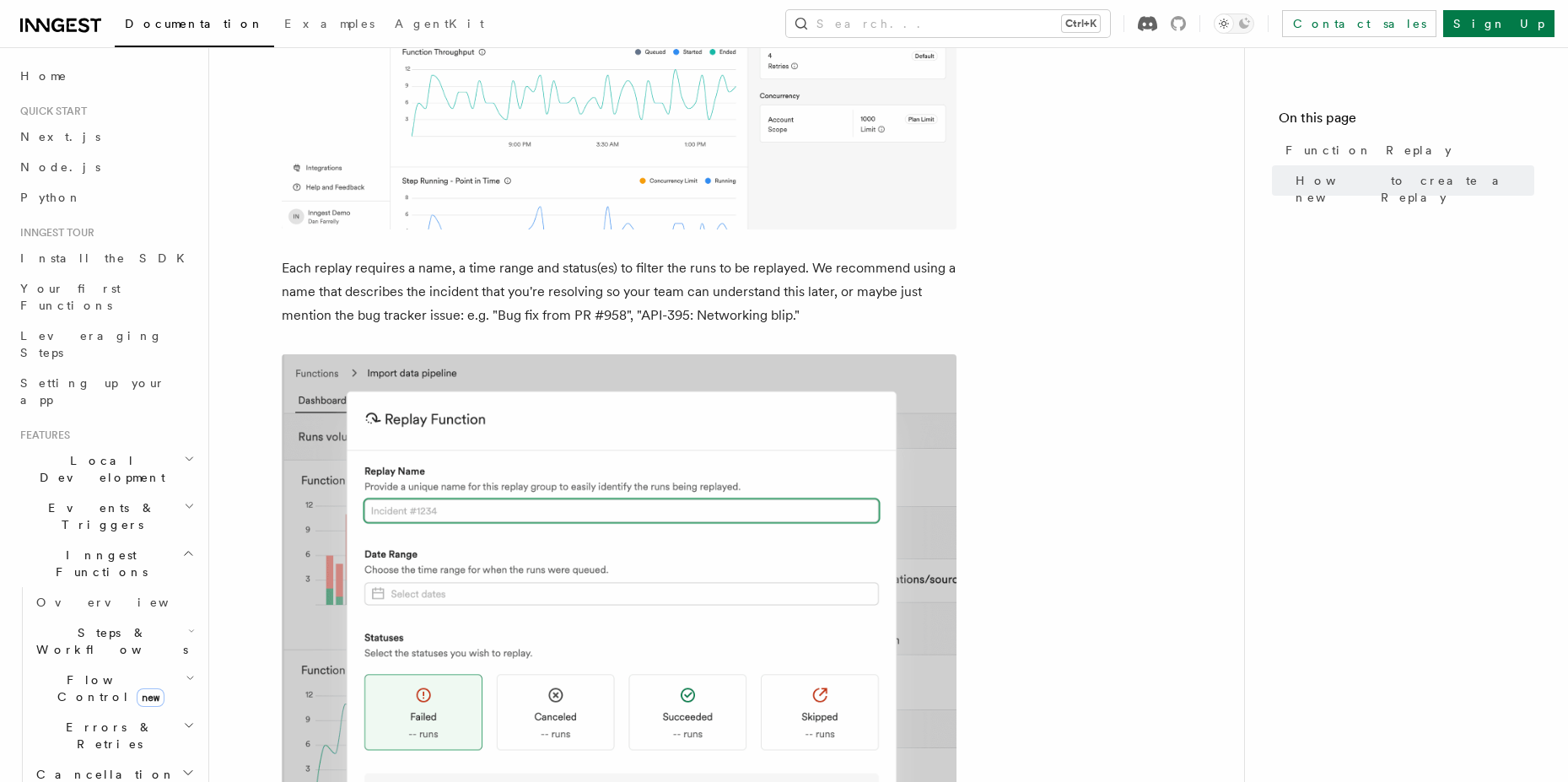
click at [1157, 23] on icon at bounding box center [1147, 24] width 20 height 15
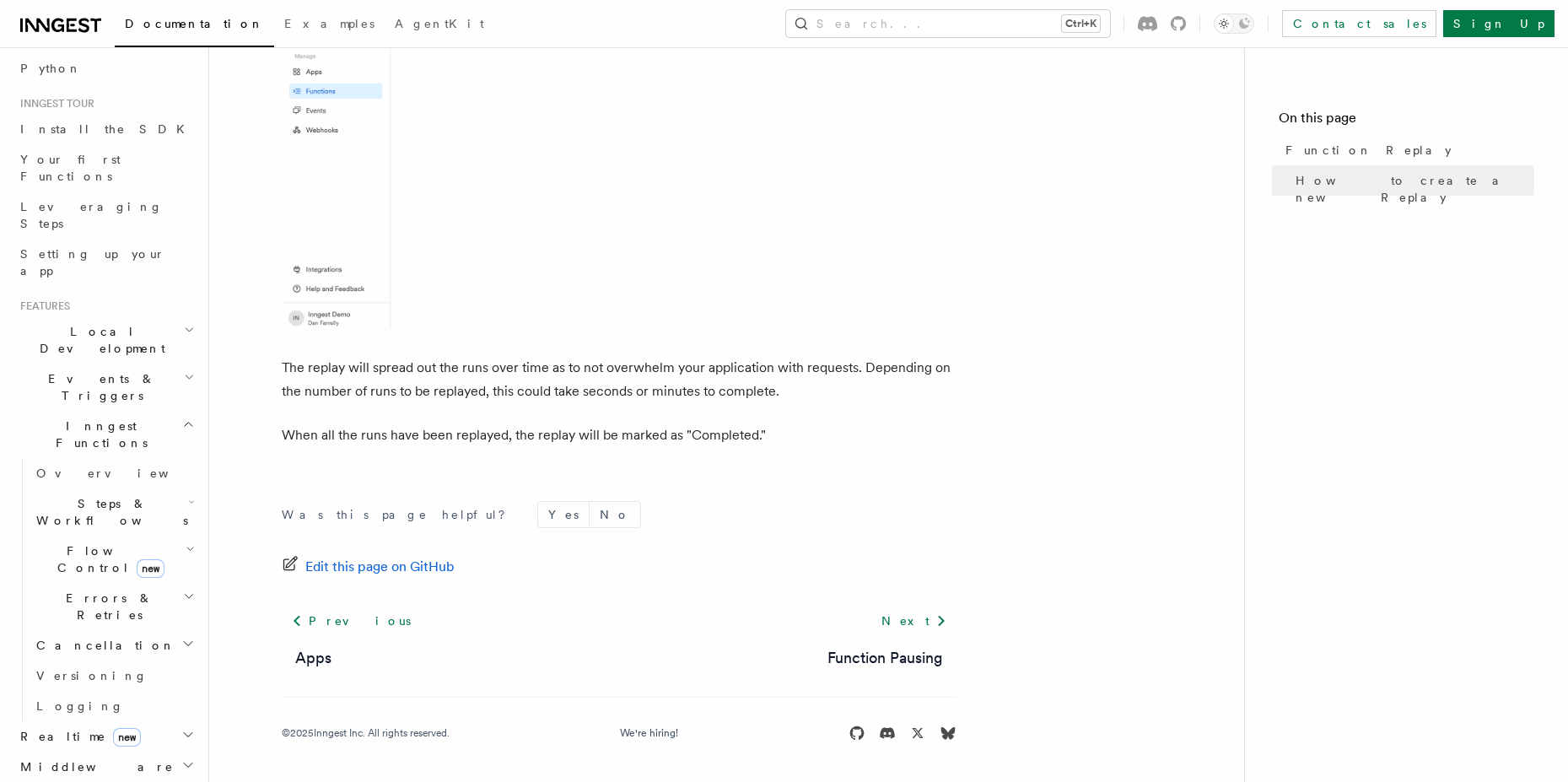
scroll to position [152, 0]
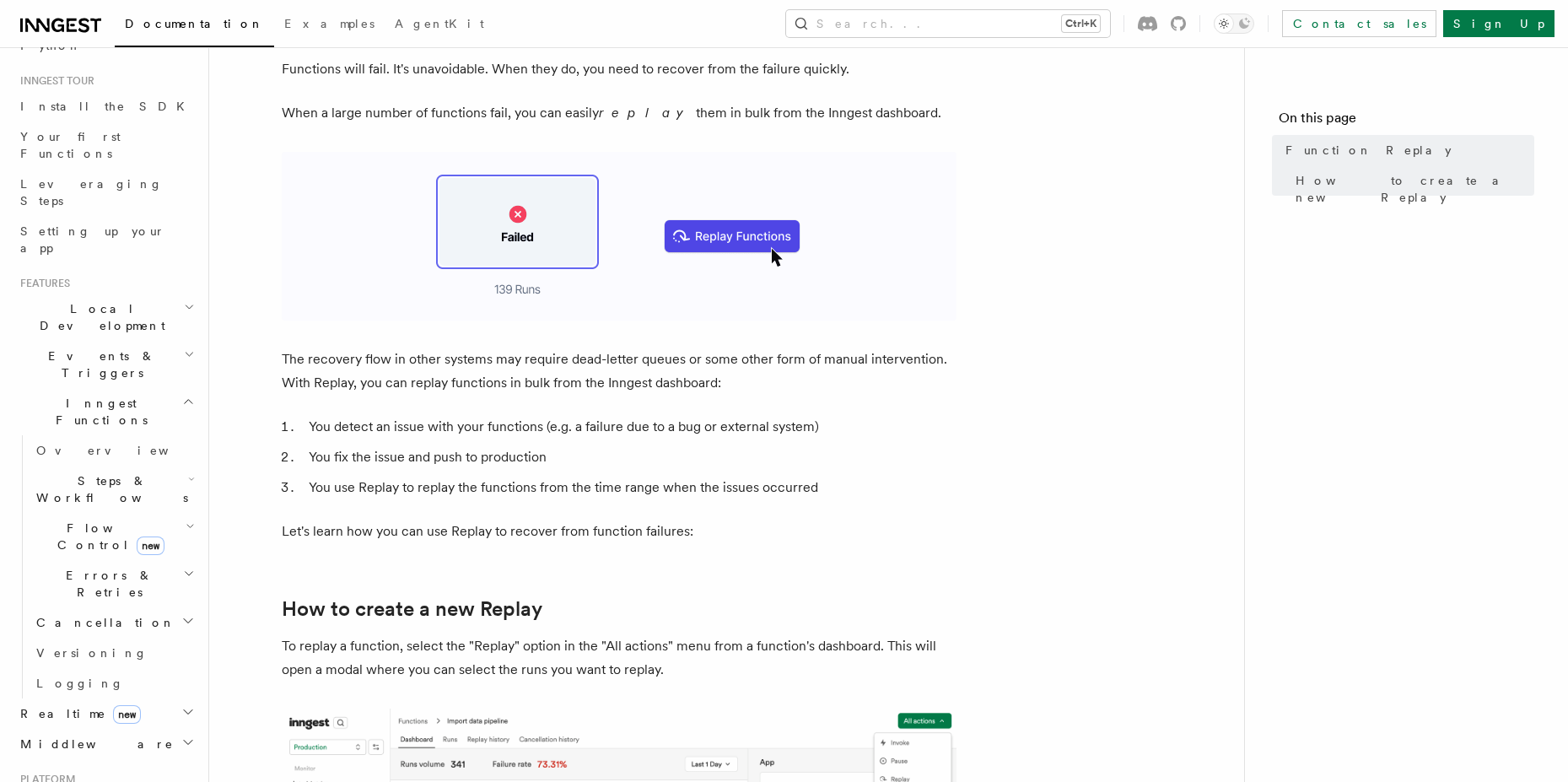
scroll to position [0, 0]
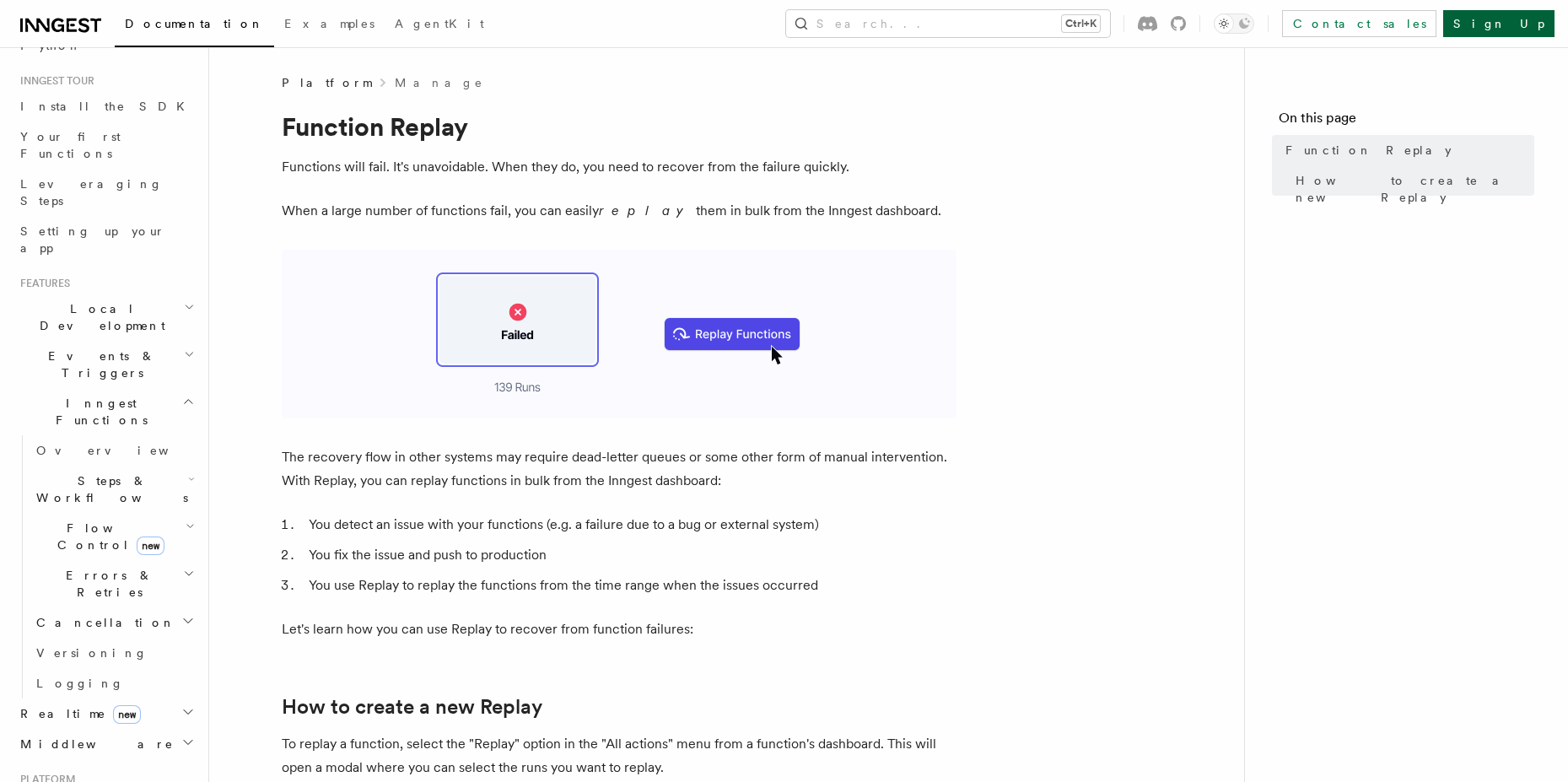
click at [1520, 23] on link "Sign Up" at bounding box center [1498, 24] width 112 height 27
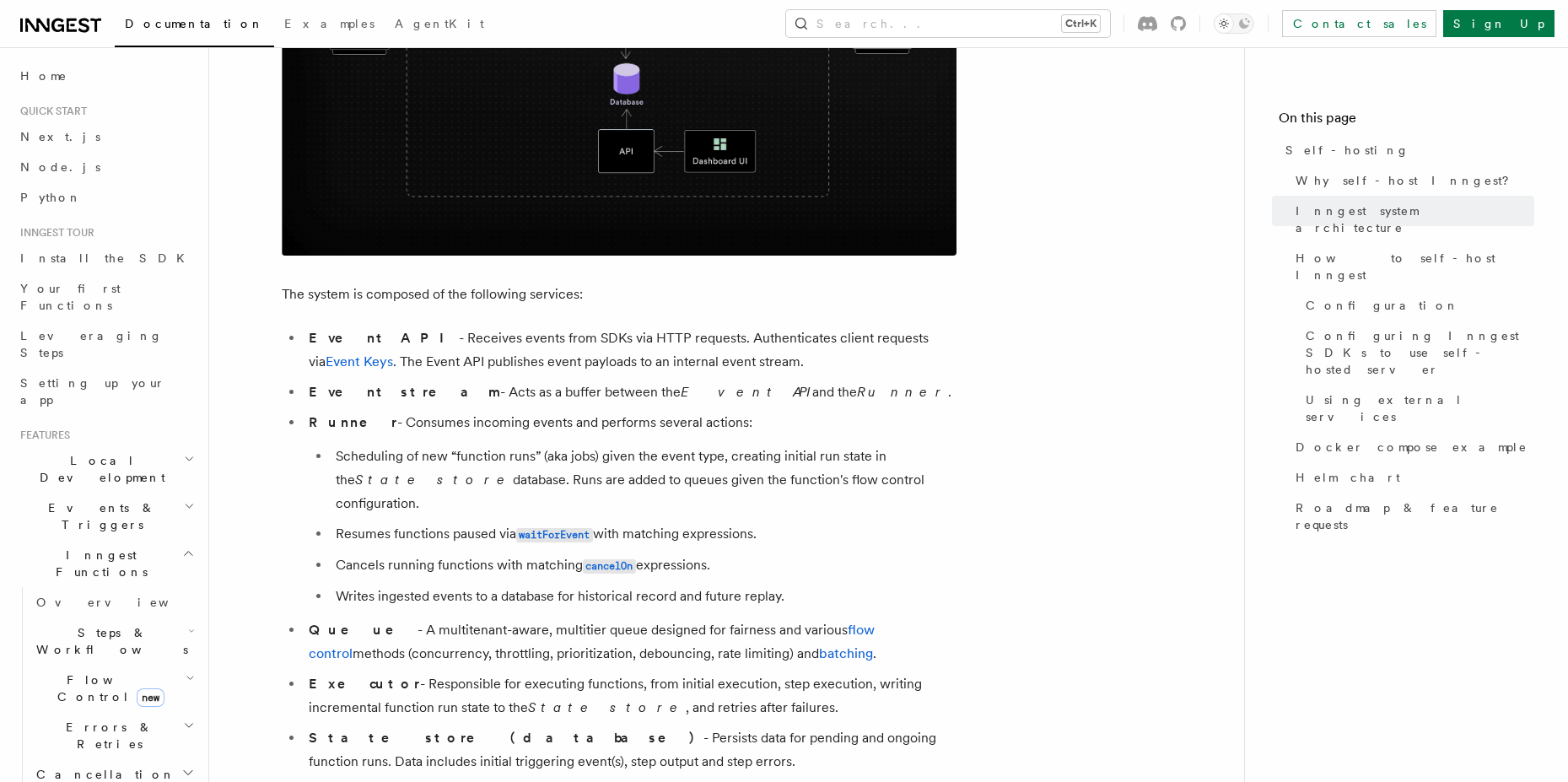
scroll to position [1518, 0]
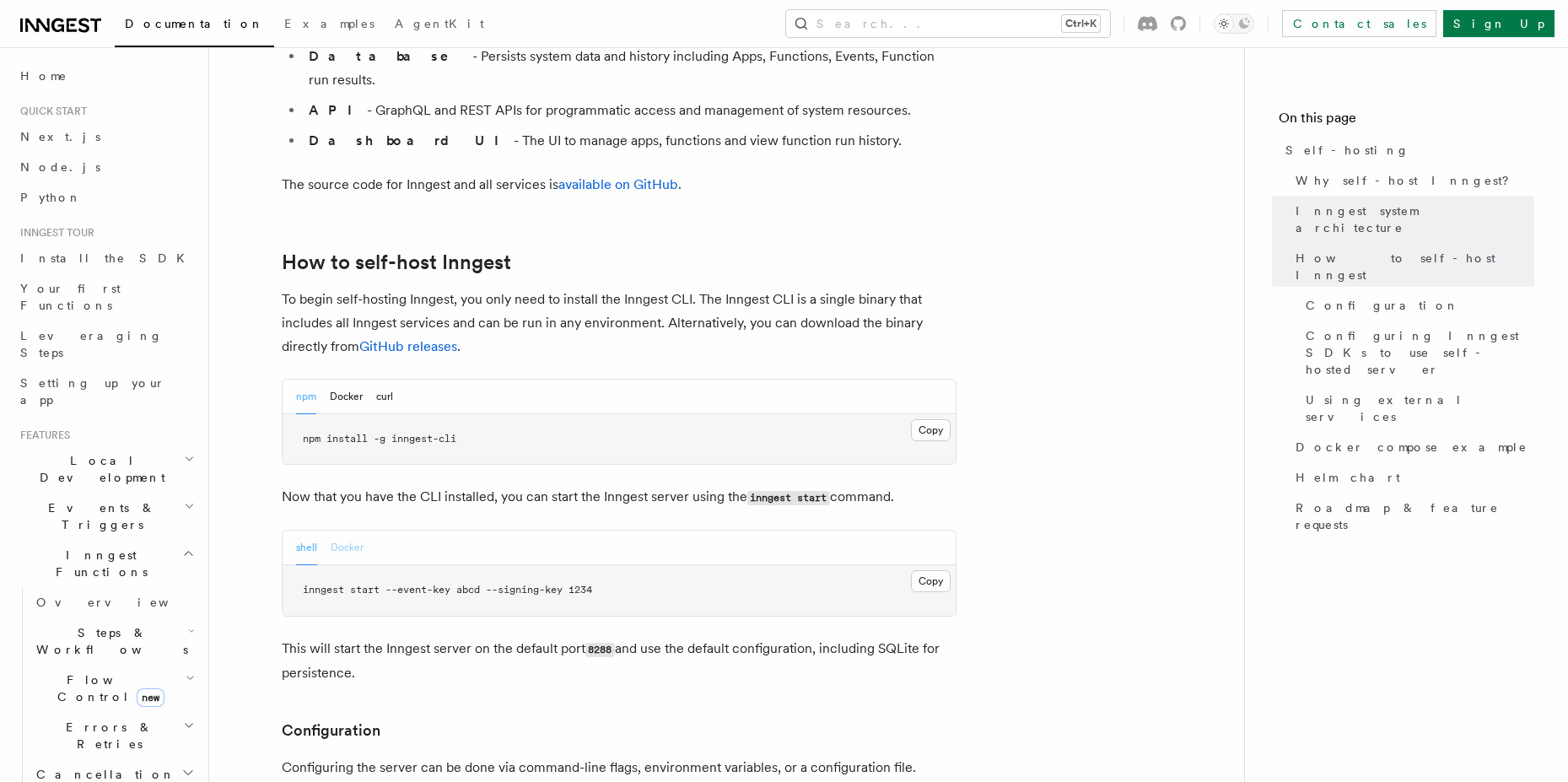
click at [330, 531] on button "Docker" at bounding box center [347, 548] width 33 height 35
click at [927, 570] on button "Copy Copied" at bounding box center [930, 581] width 40 height 22
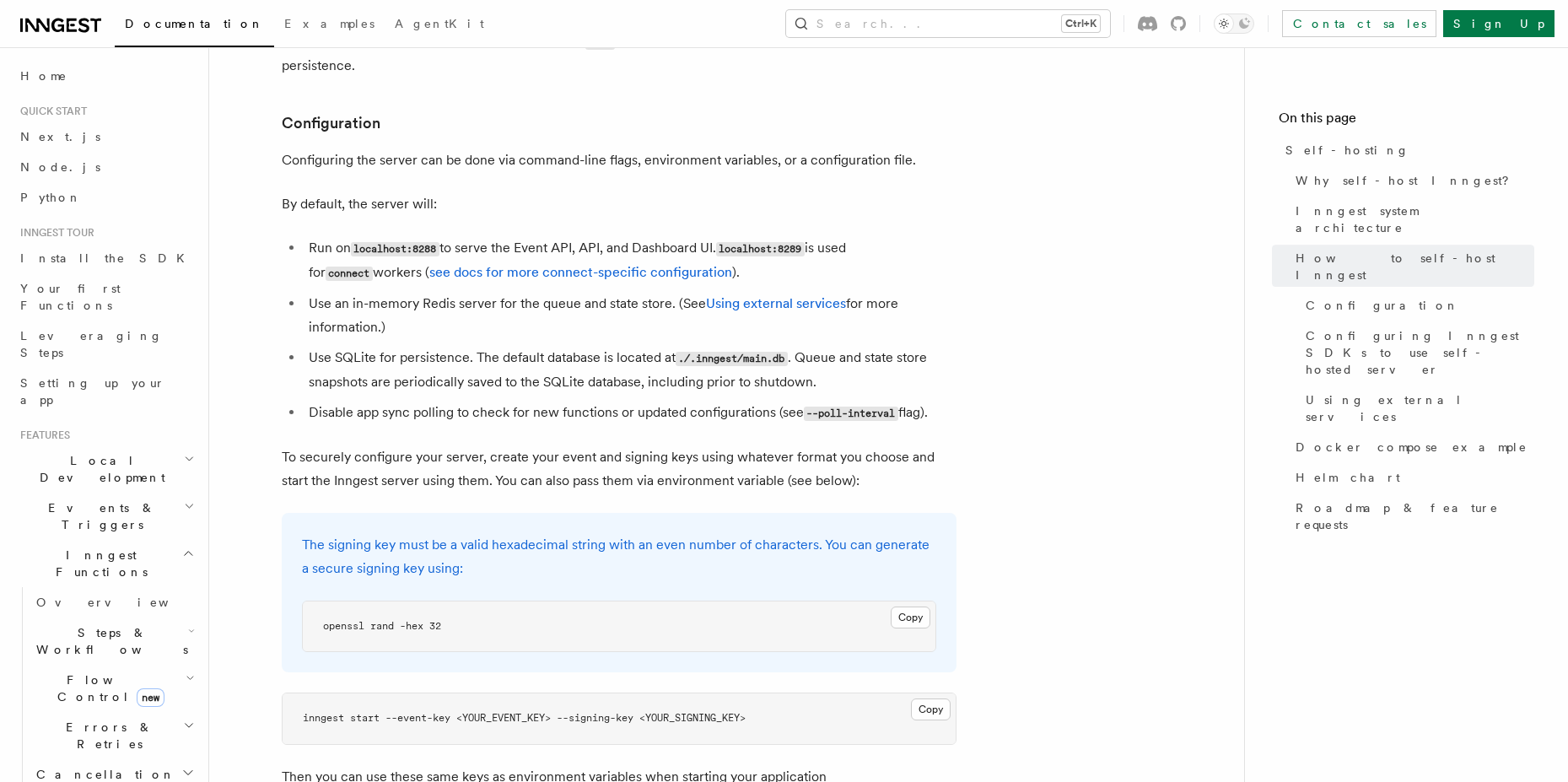
scroll to position [1366, 0]
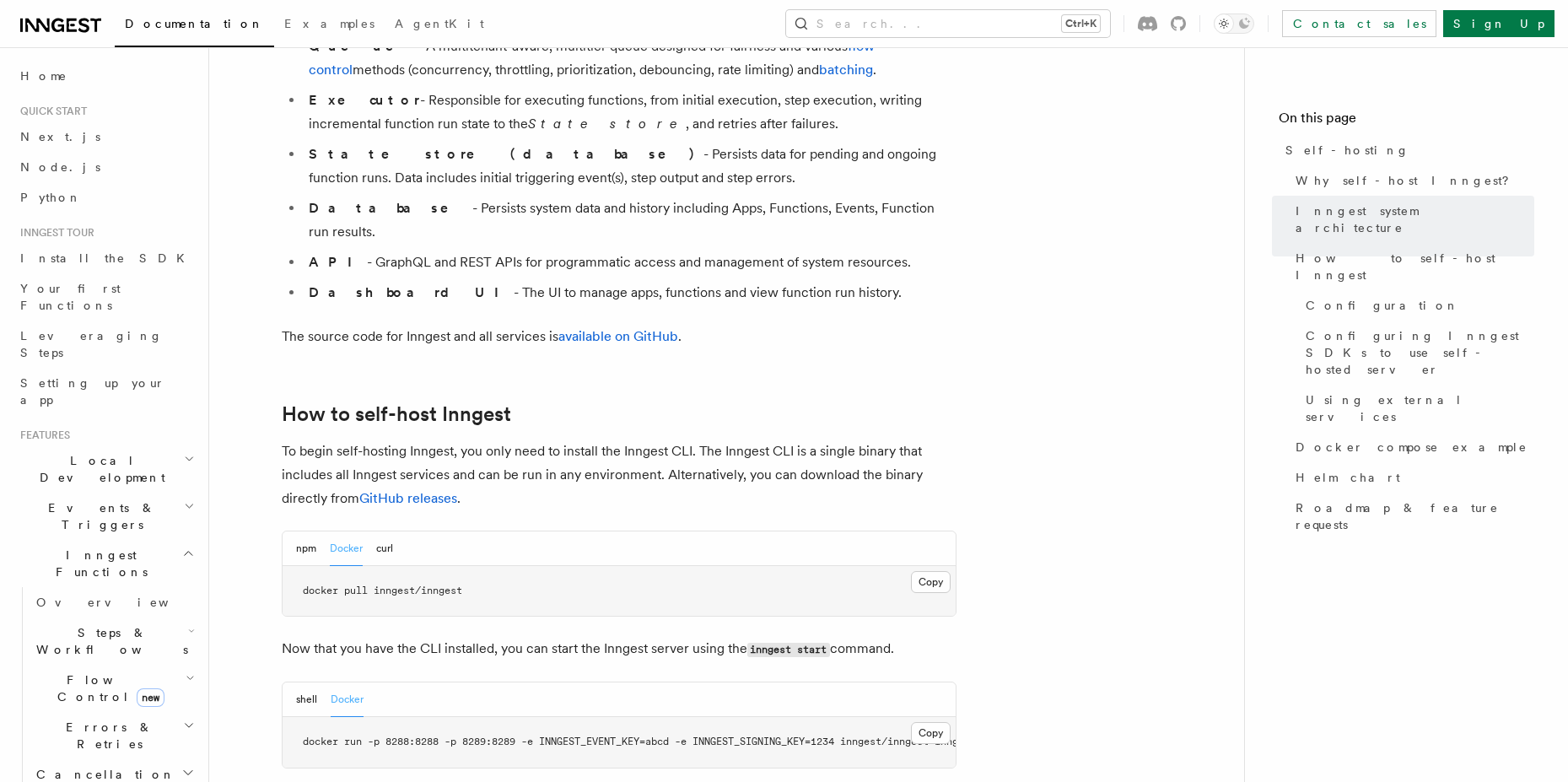
drag, startPoint x: 1094, startPoint y: 549, endPoint x: 828, endPoint y: 358, distance: 327.5
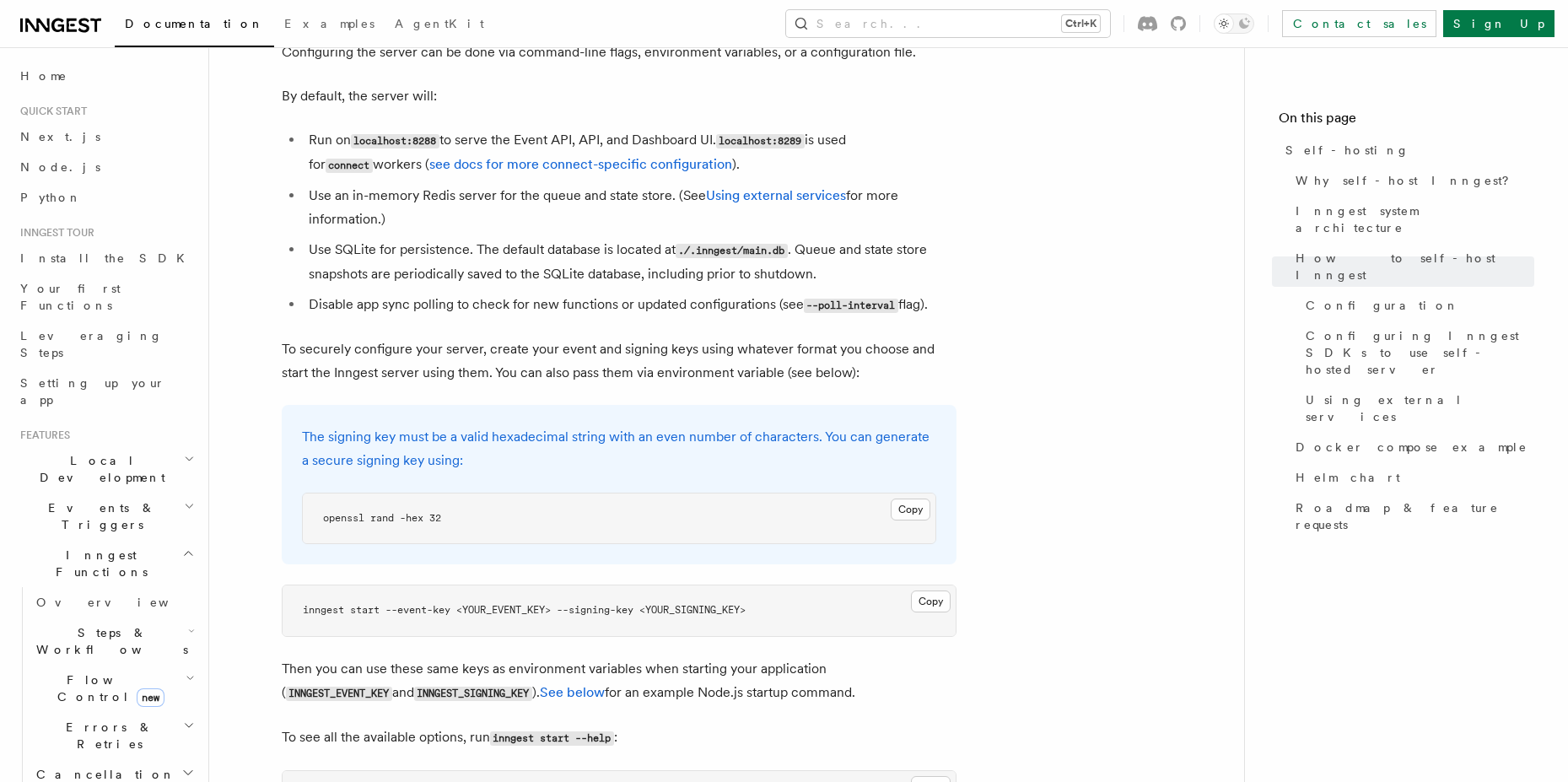
scroll to position [2125, 0]
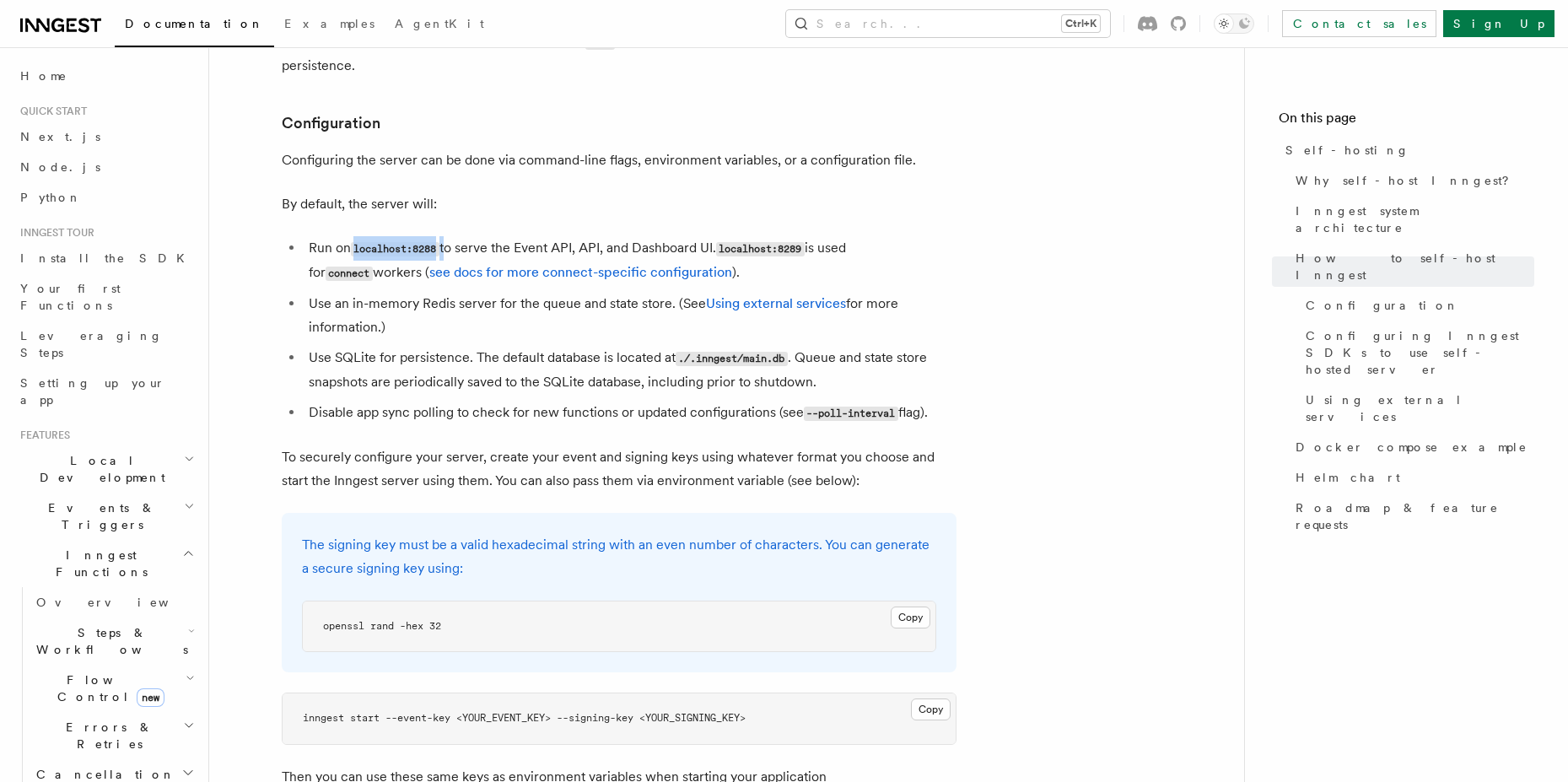
drag, startPoint x: 355, startPoint y: 215, endPoint x: 447, endPoint y: 216, distance: 92.0
click at [447, 236] on li "Run on localhost:8288 to serve the Event API, API, and Dashboard UI. localhost:…" at bounding box center [629, 260] width 652 height 49
copy li "localhost:8288"
click at [594, 264] on link "see docs for more connect-specific configuration" at bounding box center [581, 272] width 303 height 16
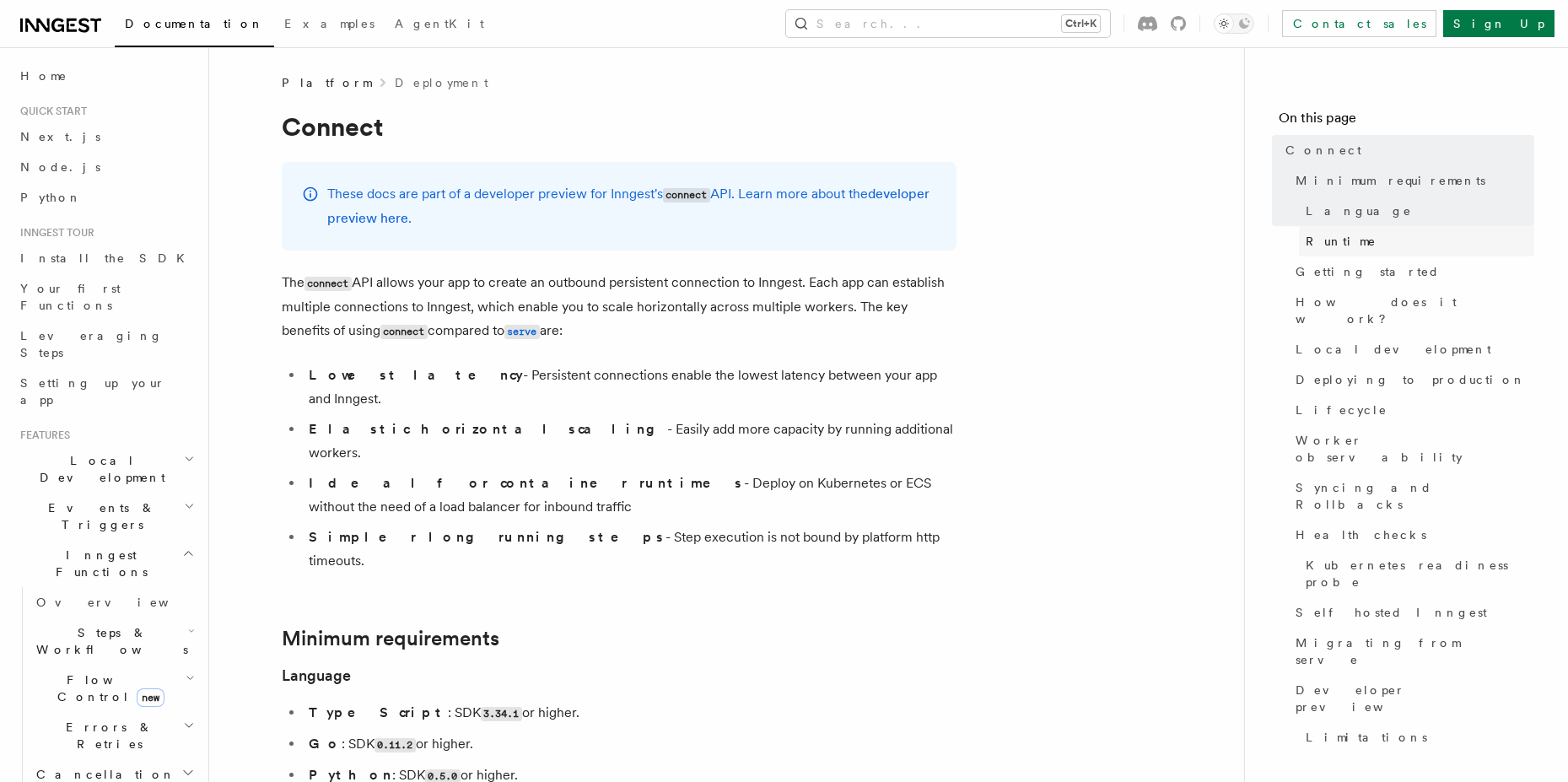
click at [1375, 244] on link "Runtime" at bounding box center [1416, 241] width 235 height 31
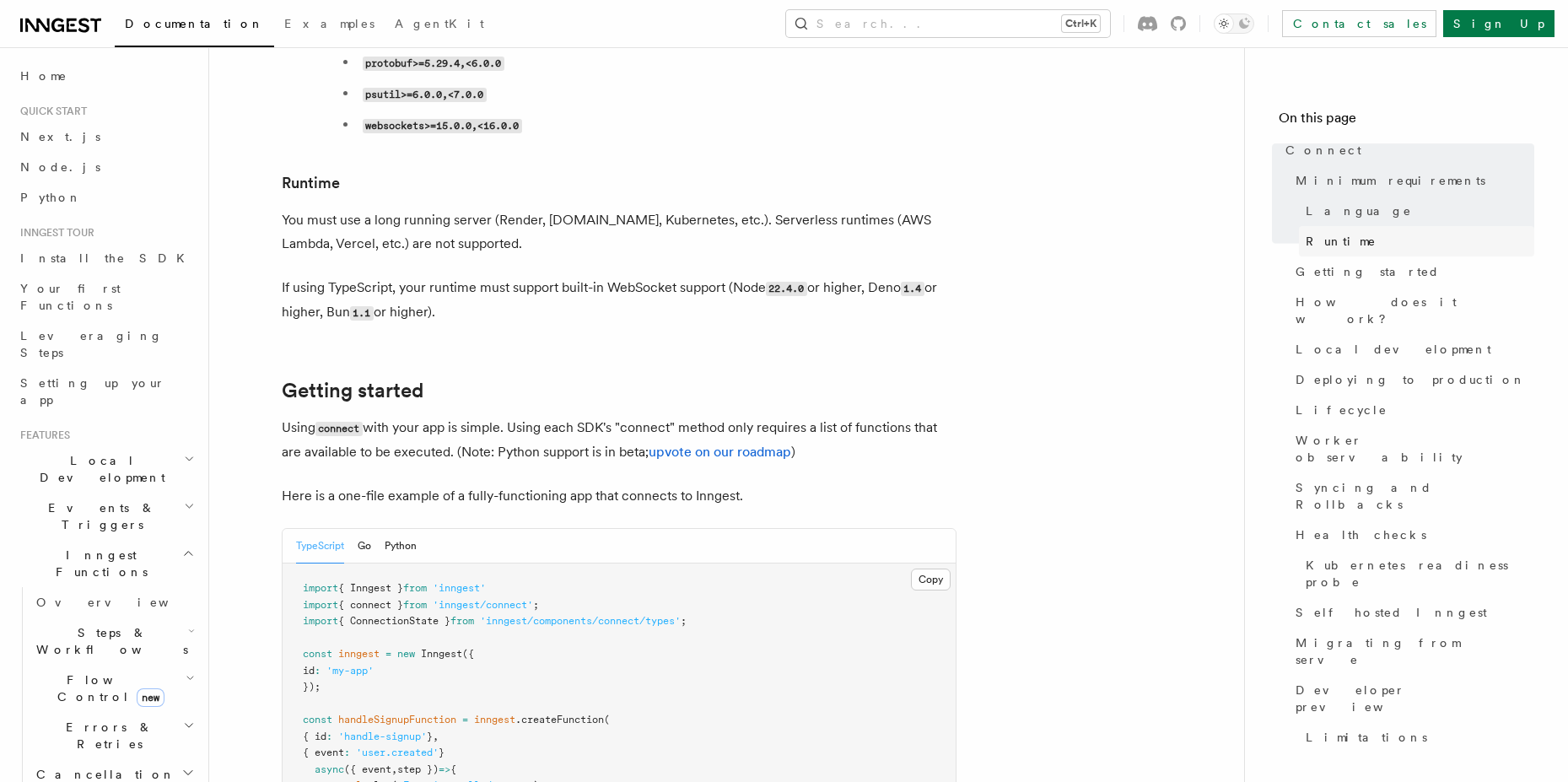
scroll to position [831, 0]
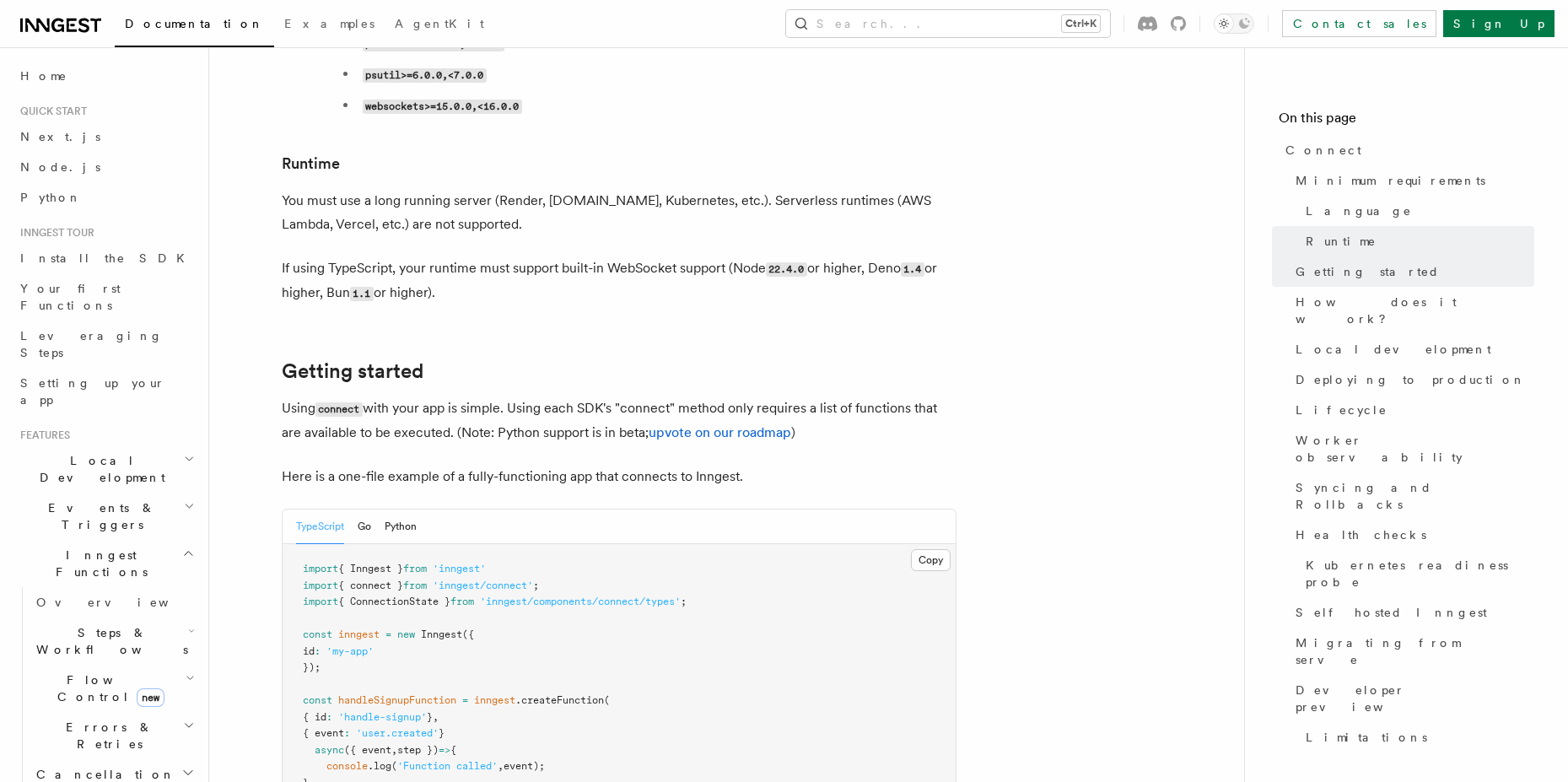
click at [103, 452] on span "Local Development" at bounding box center [99, 469] width 170 height 34
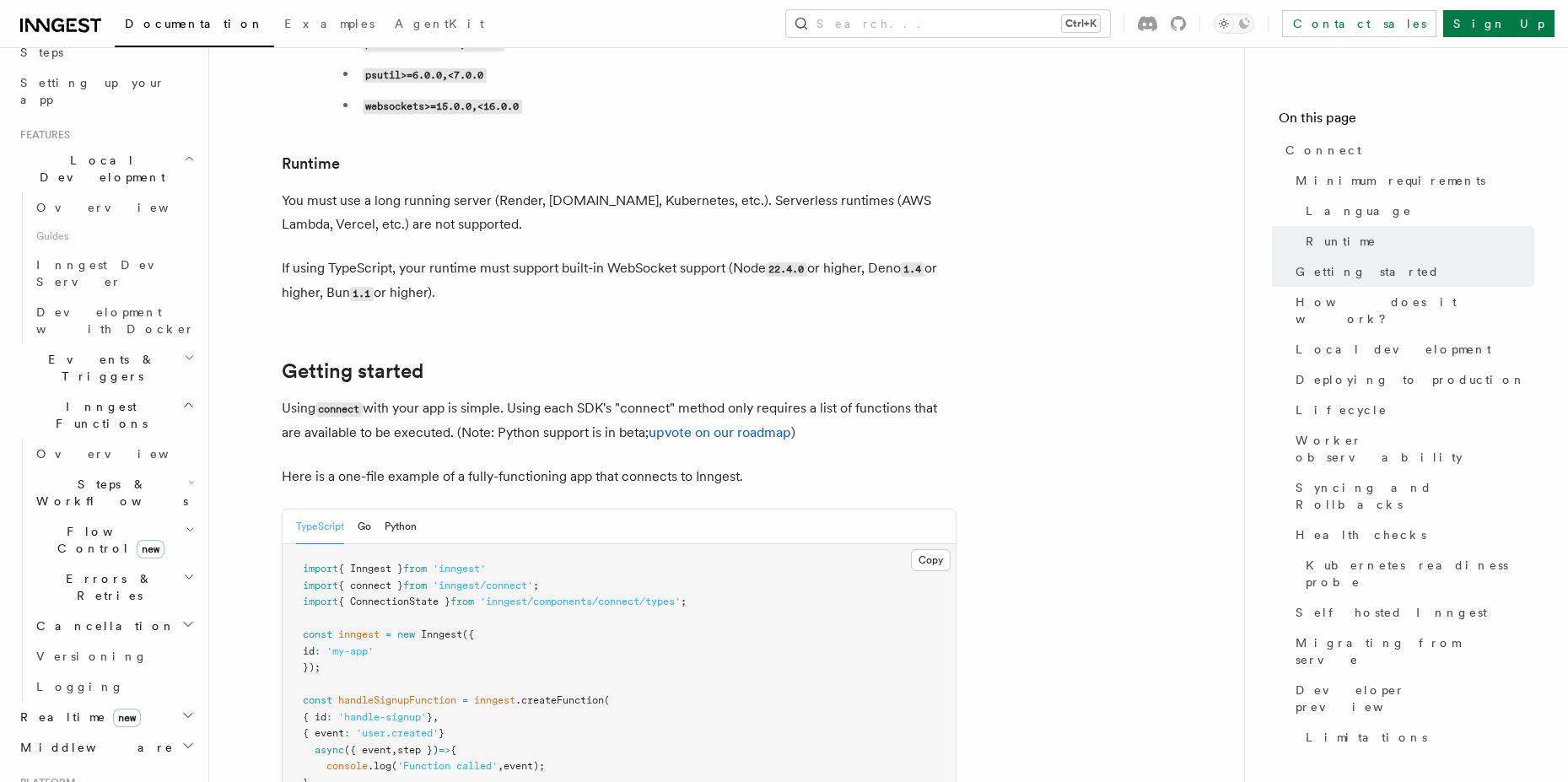
scroll to position [303, 0]
click at [70, 255] on span "Inngest Dev Server" at bounding box center [108, 270] width 144 height 31
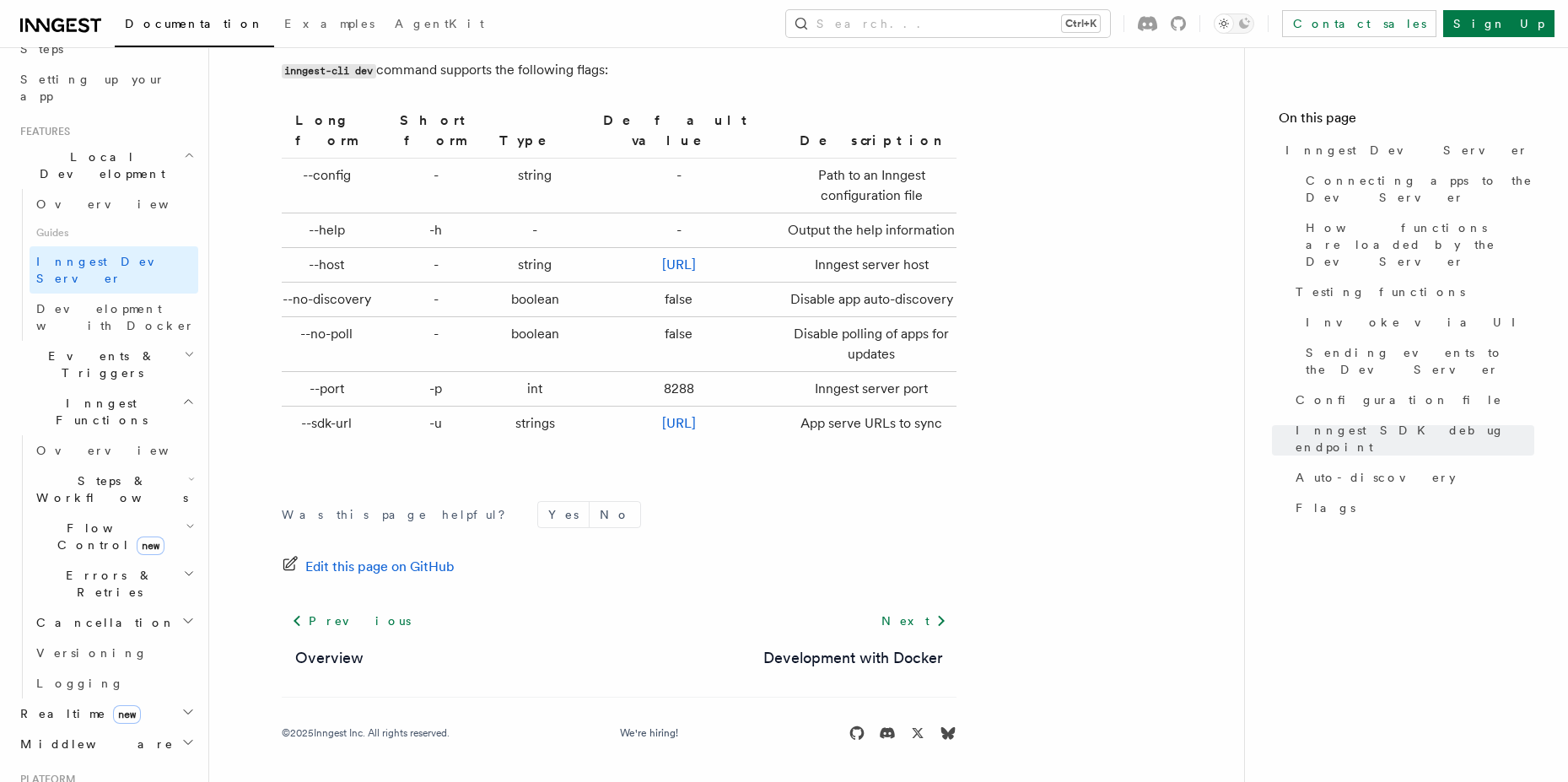
scroll to position [5642, 0]
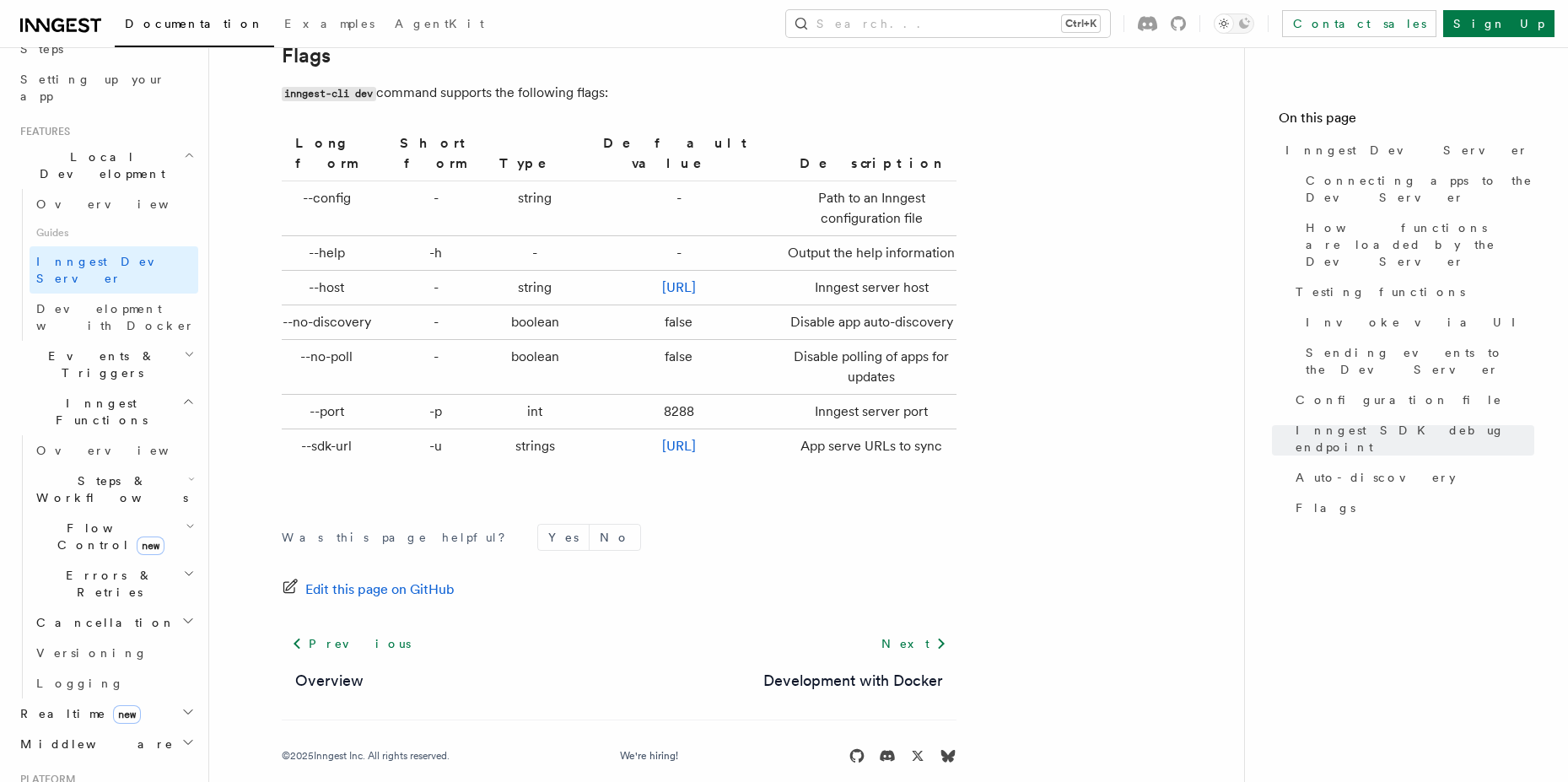
click at [887, 669] on link "Development with Docker" at bounding box center [853, 681] width 180 height 24
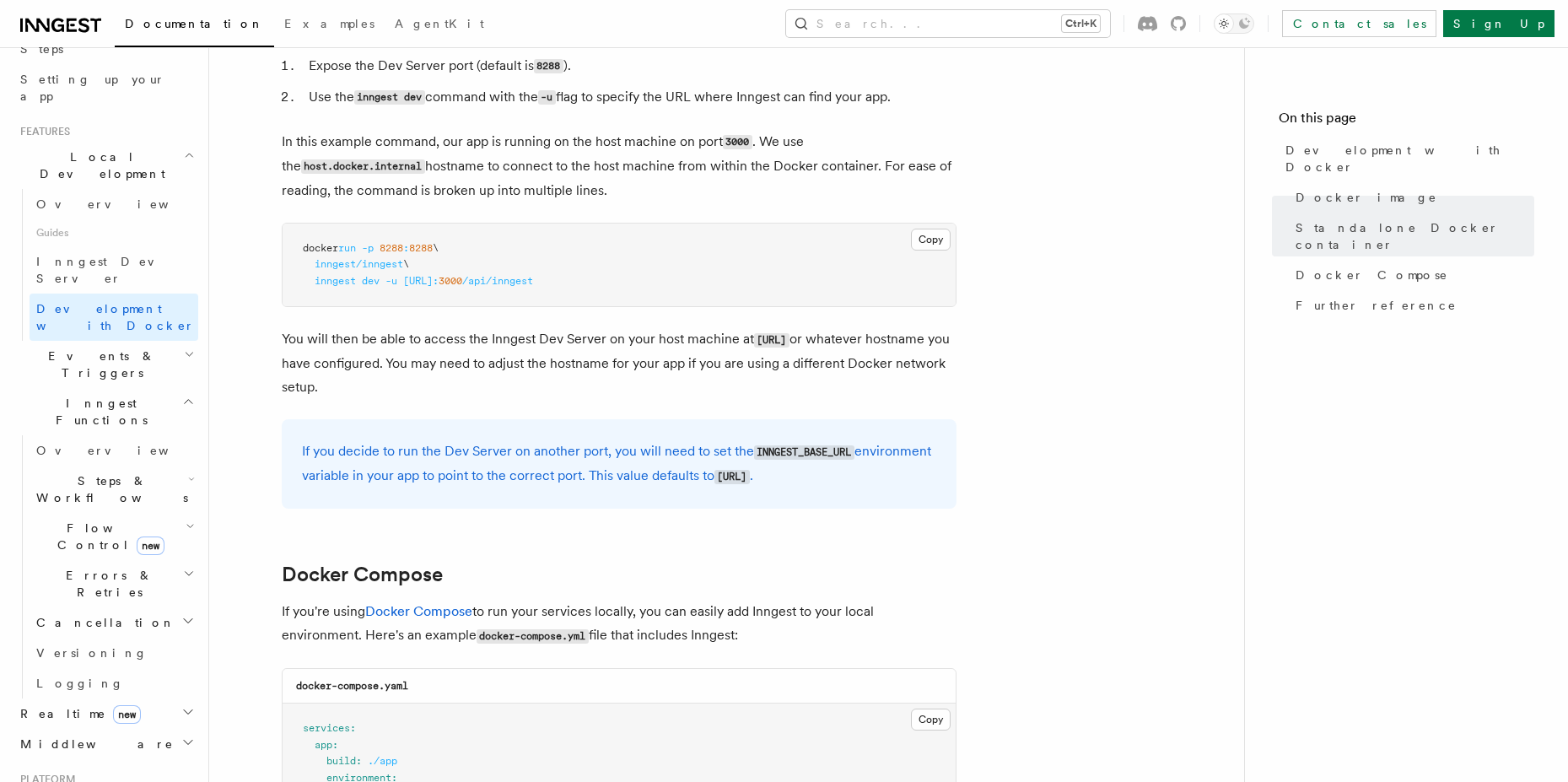
scroll to position [911, 0]
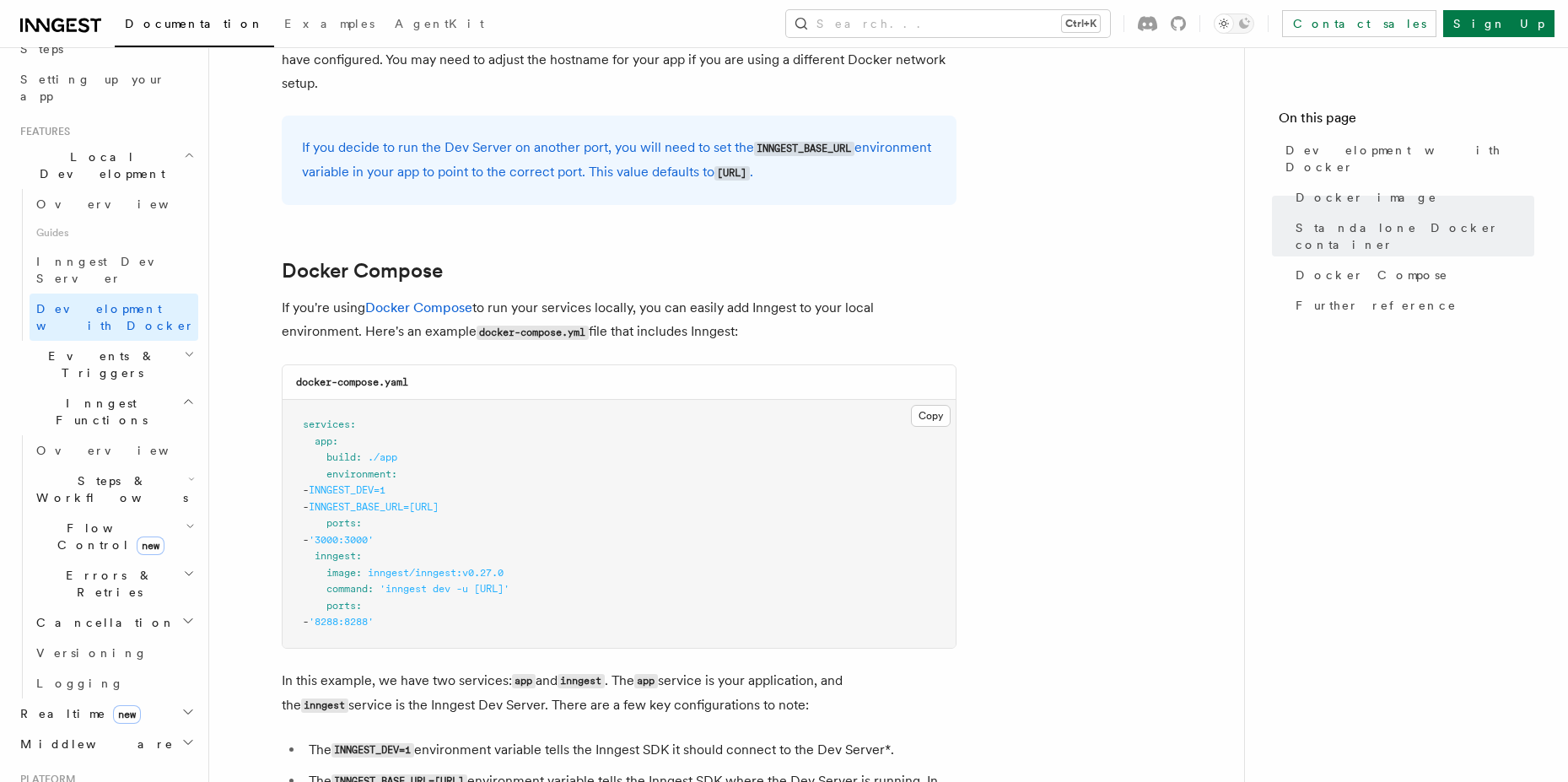
click at [943, 533] on pre "services : app : build : ./app environment : - INNGEST_DEV=1 - INNGEST_BASE_URL…" at bounding box center [619, 523] width 673 height 248
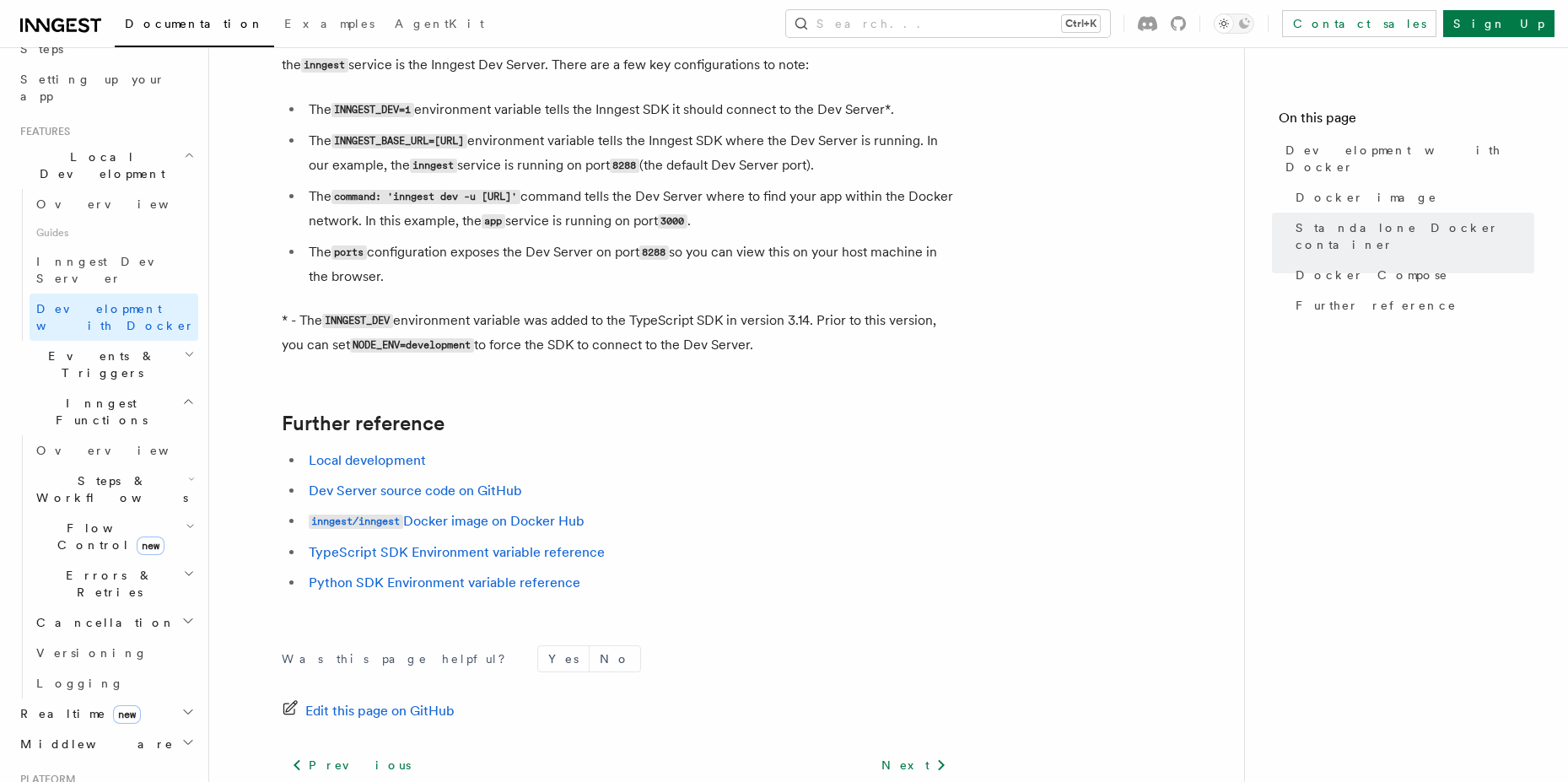
scroll to position [1694, 0]
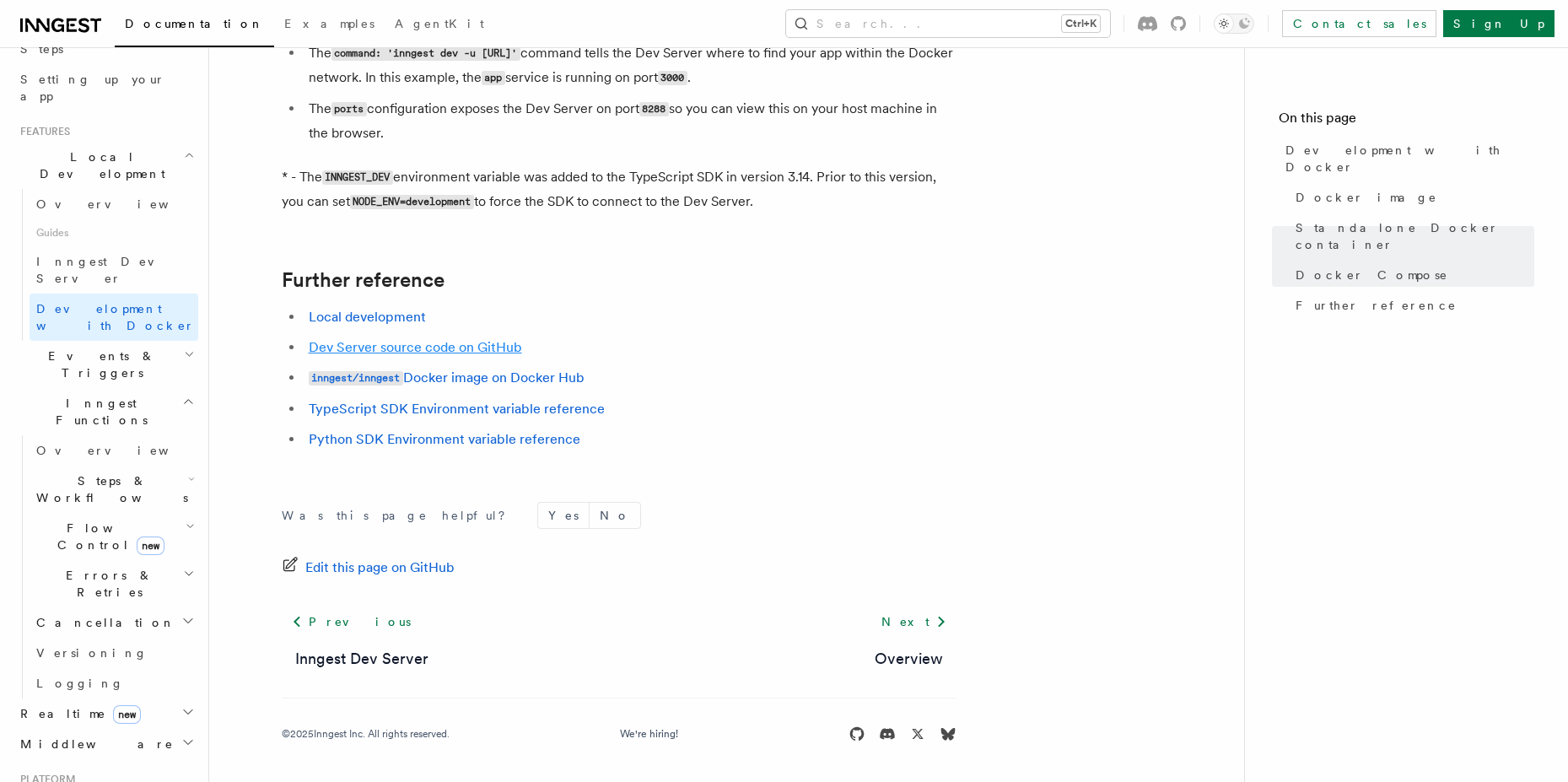
click at [422, 348] on link "Dev Server source code on GitHub" at bounding box center [415, 347] width 214 height 16
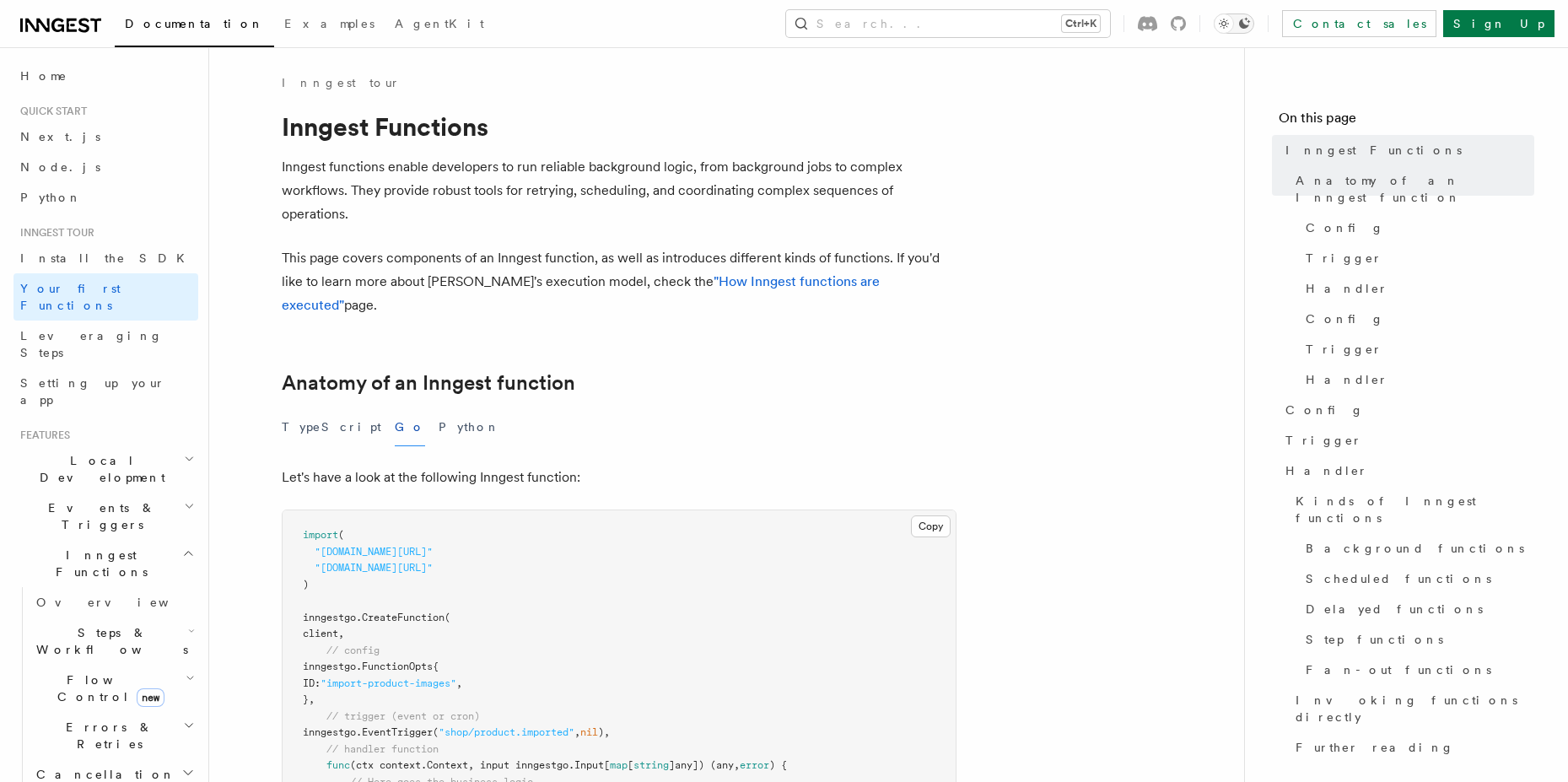
click at [1255, 17] on button "Toggle dark mode" at bounding box center [1234, 24] width 41 height 20
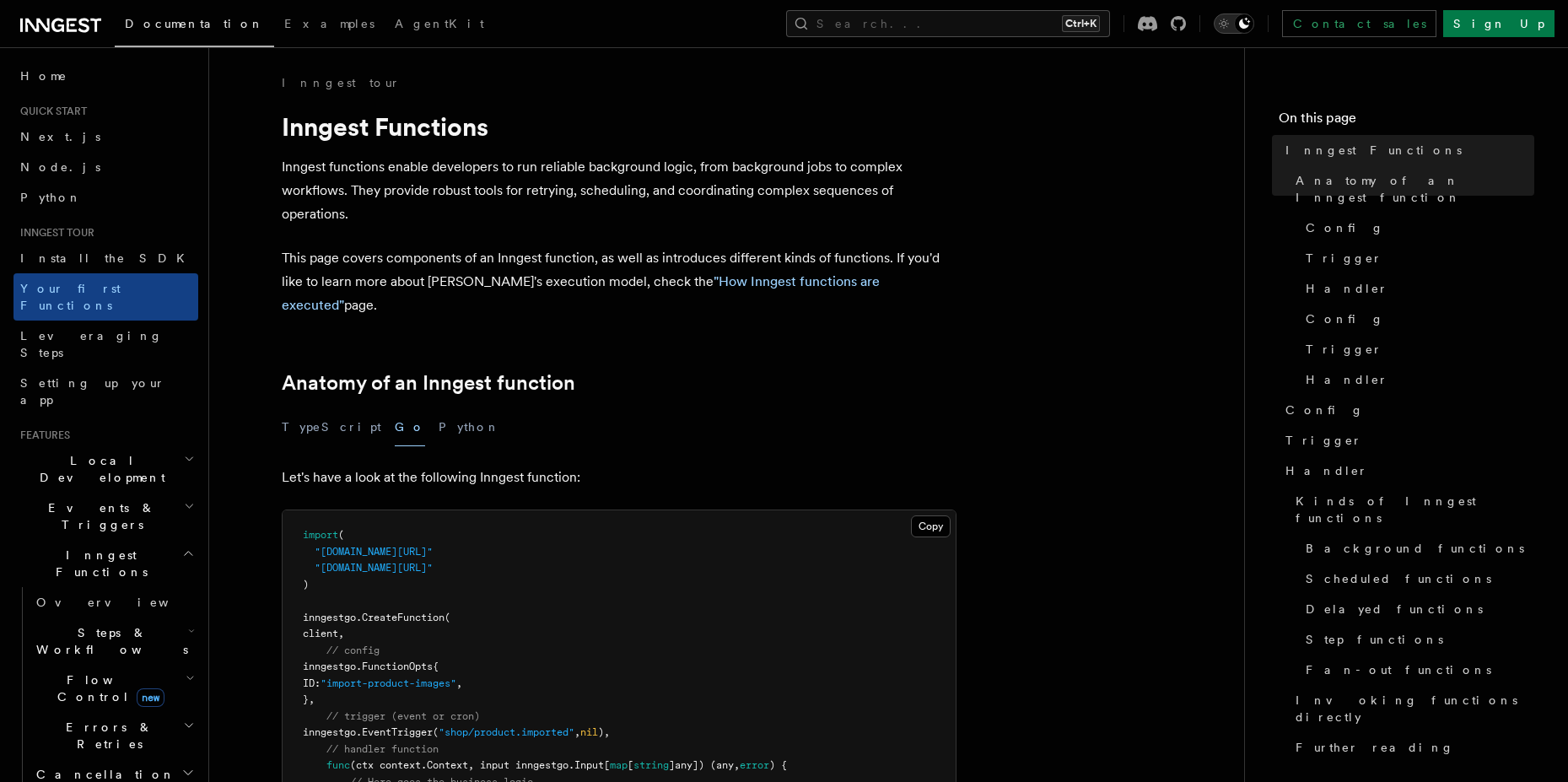
click at [1255, 23] on div "Toggle dark mode" at bounding box center [1244, 24] width 20 height 20
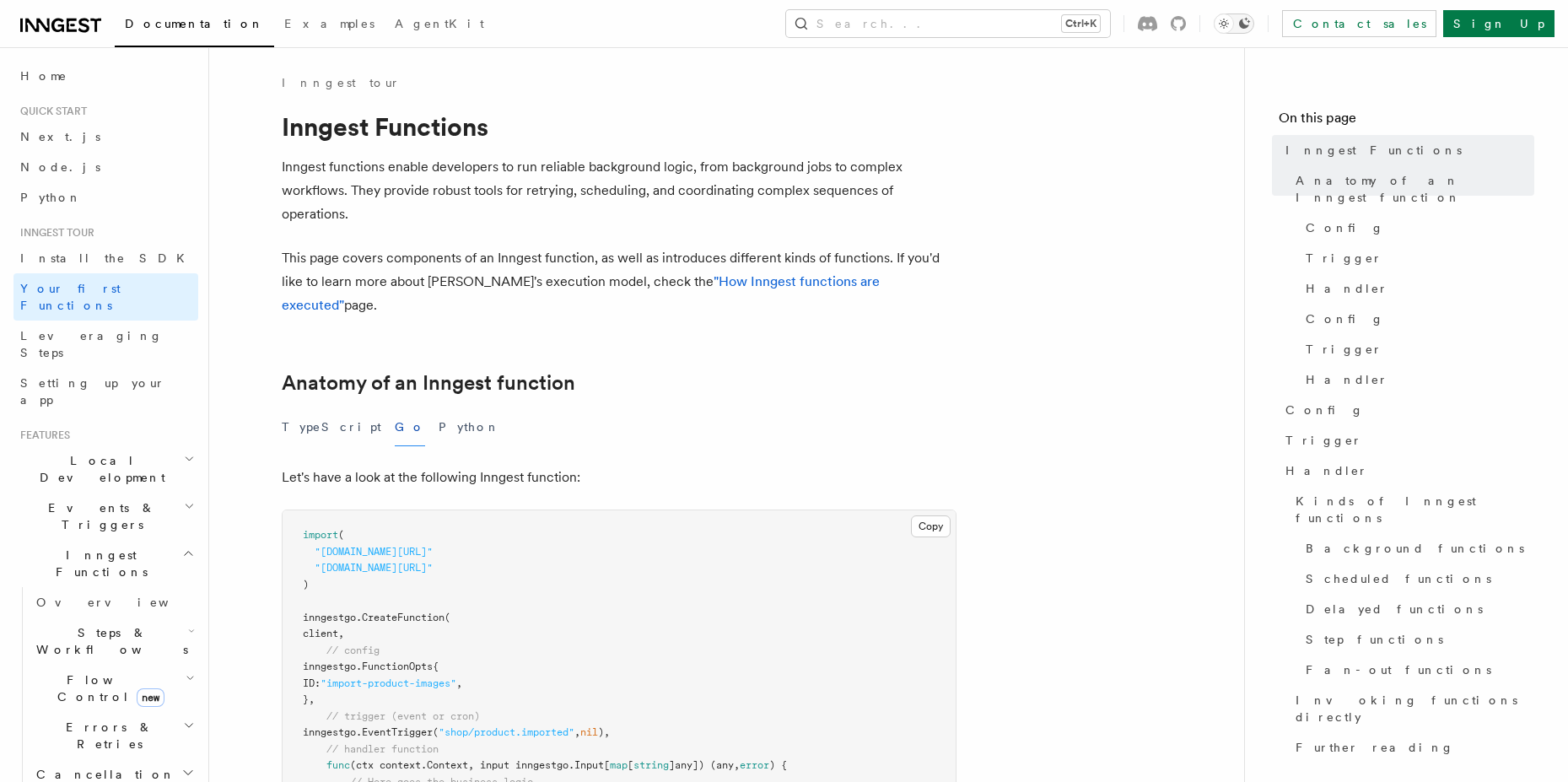
click at [1232, 23] on icon "Toggle dark mode" at bounding box center [1224, 24] width 17 height 17
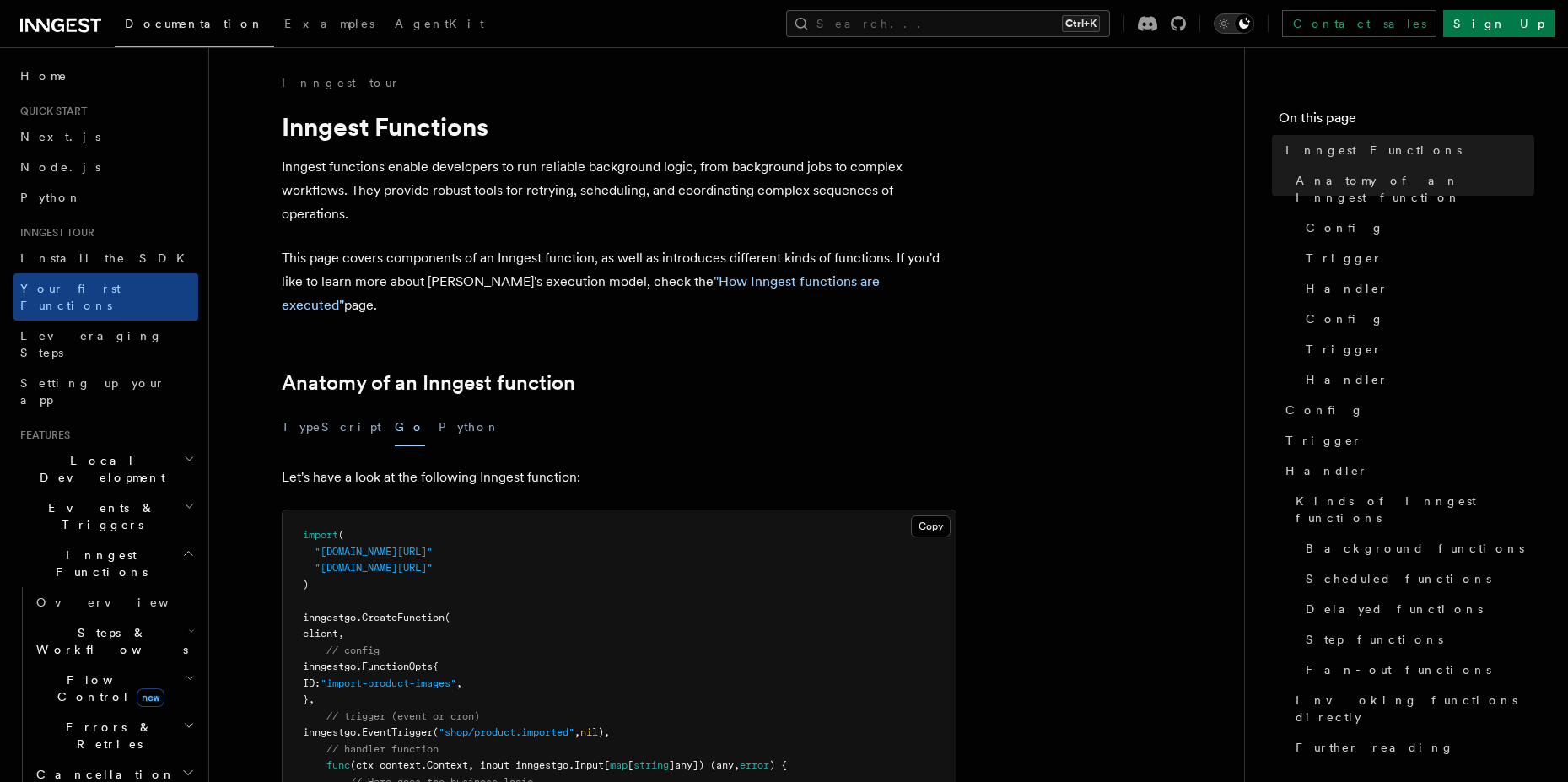
click at [1226, 23] on icon "Toggle dark mode" at bounding box center [1223, 24] width 4 height 4
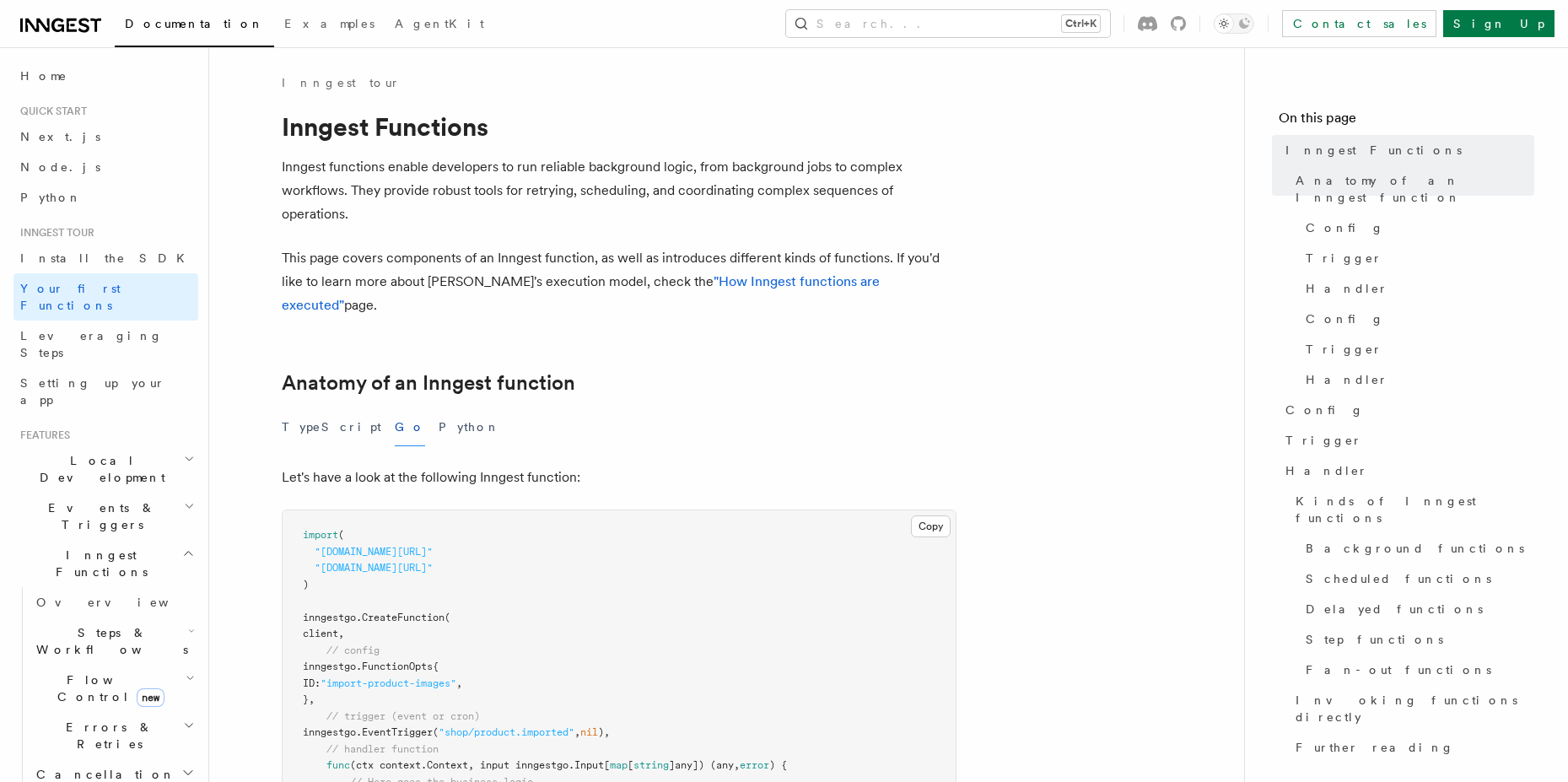
drag, startPoint x: 1123, startPoint y: 259, endPoint x: 142, endPoint y: 121, distance: 990.7
